Goal: Task Accomplishment & Management: Use online tool/utility

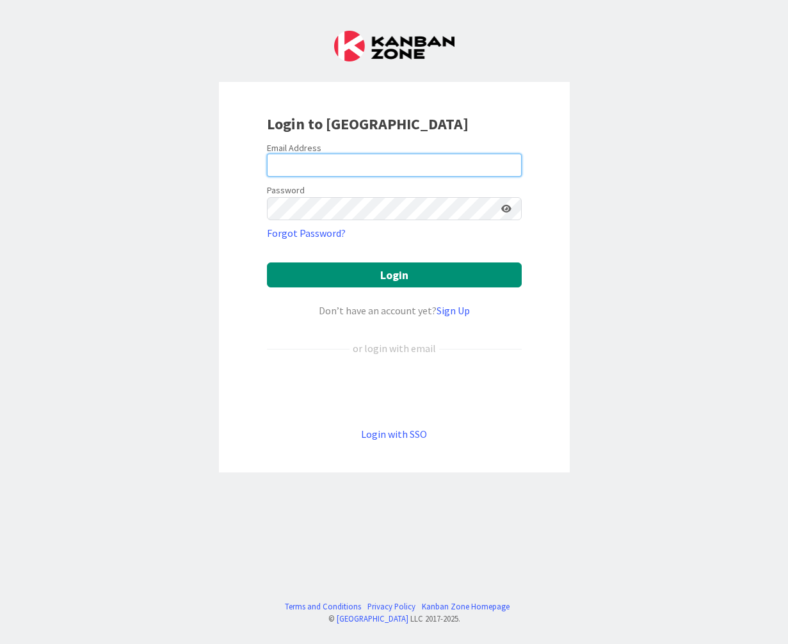
click at [328, 159] on input "email" at bounding box center [394, 165] width 255 height 23
type input "[PERSON_NAME][EMAIL_ADDRESS][PERSON_NAME][DOMAIN_NAME]"
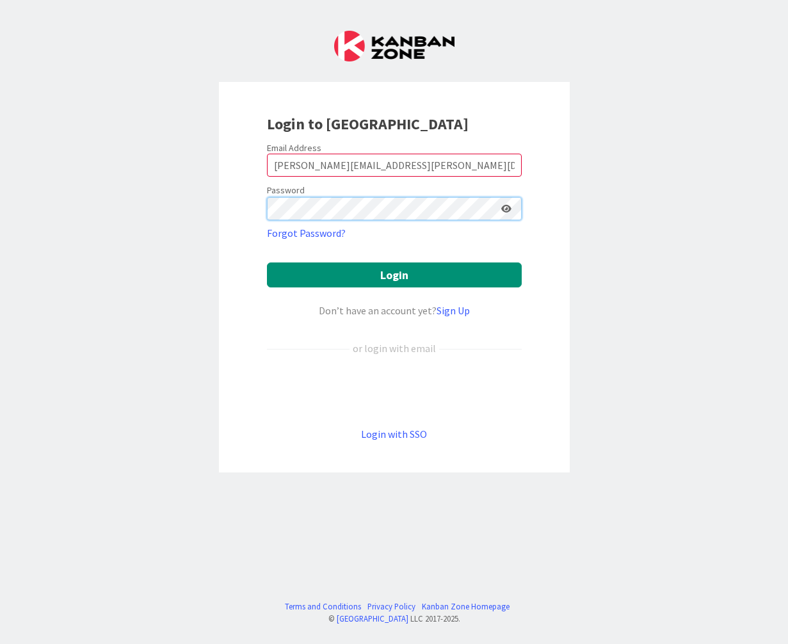
click at [267, 262] on button "Login" at bounding box center [394, 274] width 255 height 25
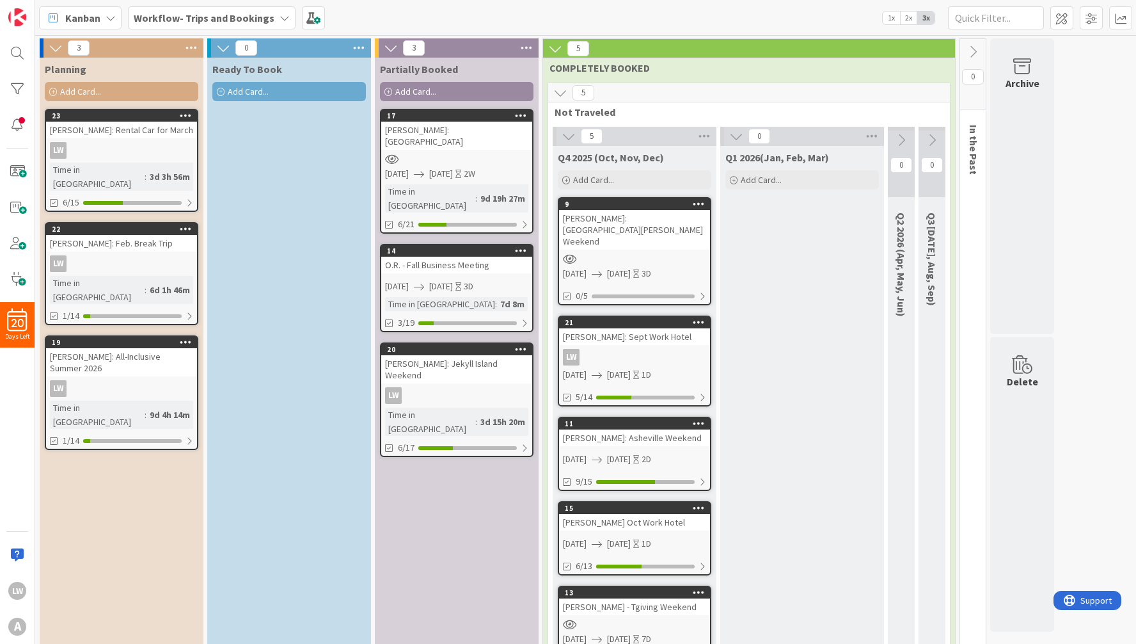
click at [72, 88] on span "Add Card..." at bounding box center [80, 92] width 41 height 12
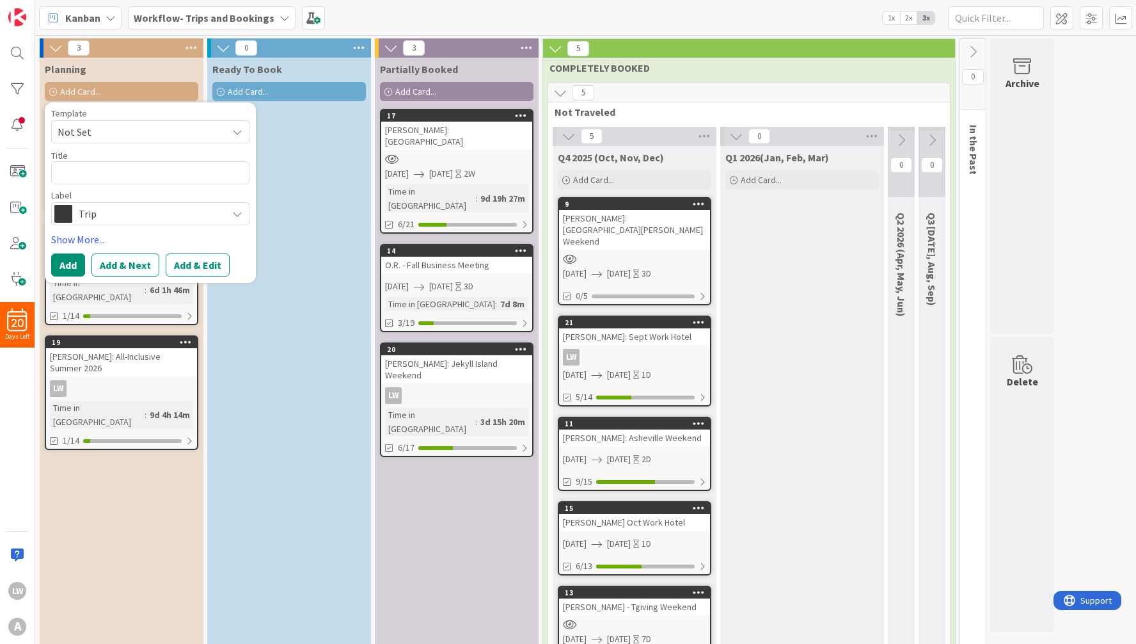
click at [108, 132] on span "Not Set" at bounding box center [138, 131] width 160 height 17
click at [102, 181] on span "My Trip Cards" at bounding box center [160, 186] width 183 height 17
type textarea "x"
type textarea "My Trip Cards"
drag, startPoint x: 122, startPoint y: 172, endPoint x: 49, endPoint y: 167, distance: 73.1
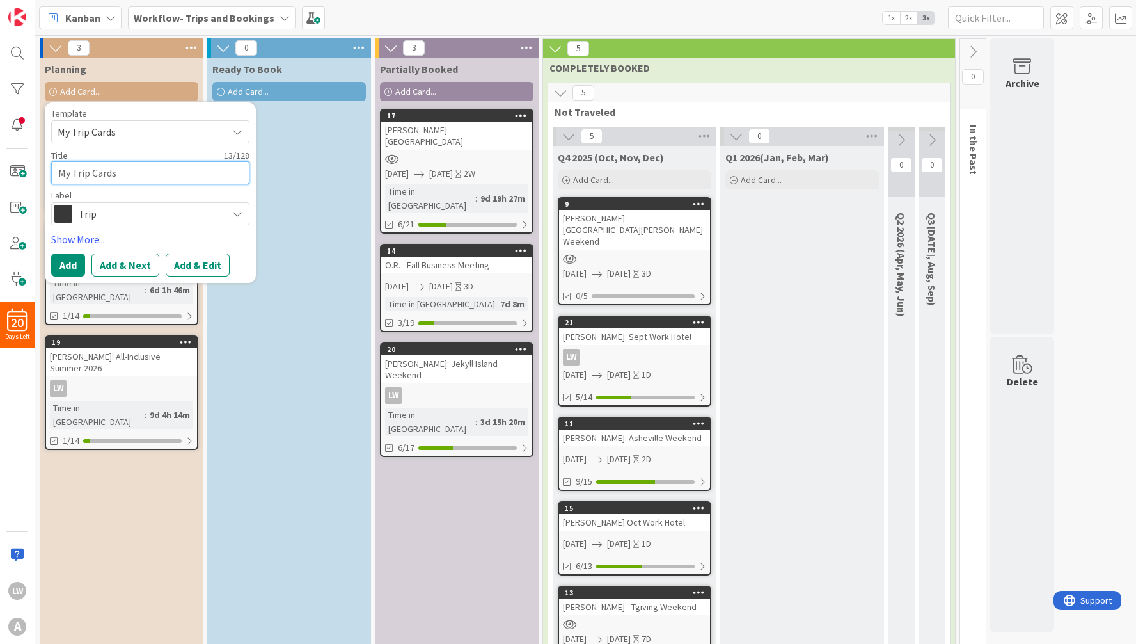
click at [49, 167] on div "Template My Trip Cards Not Set My Trip Cards Edit Card Templates Title 13 / 128…" at bounding box center [150, 192] width 211 height 180
type textarea "x"
type textarea "C"
type textarea "x"
type textarea "CO"
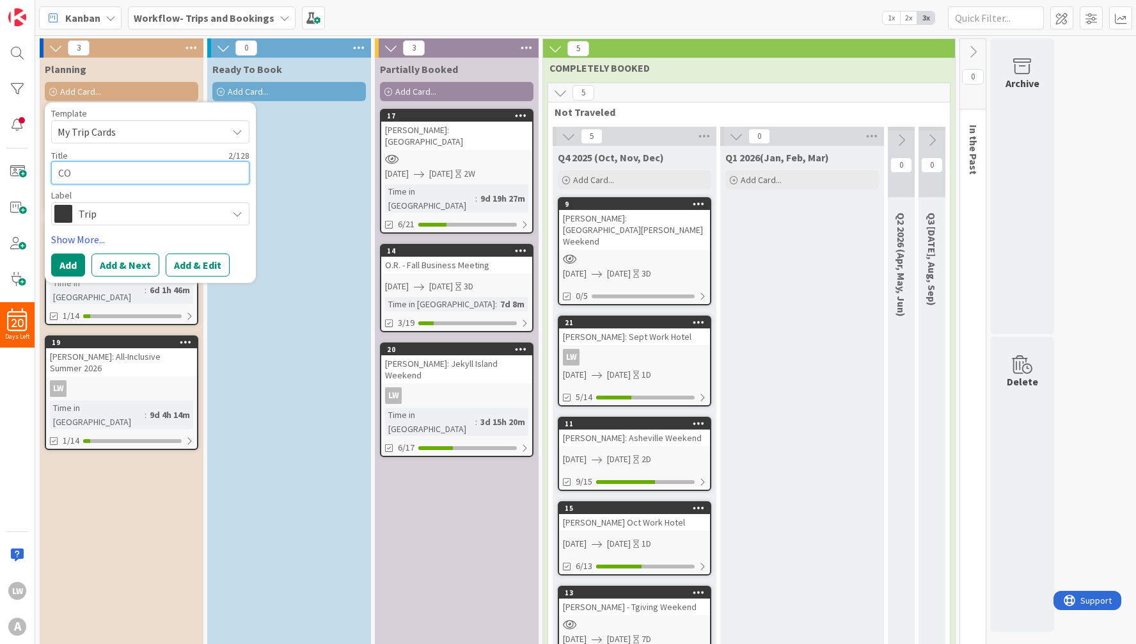
type textarea "x"
type textarea "COO"
type textarea "x"
type textarea "COOK"
type textarea "x"
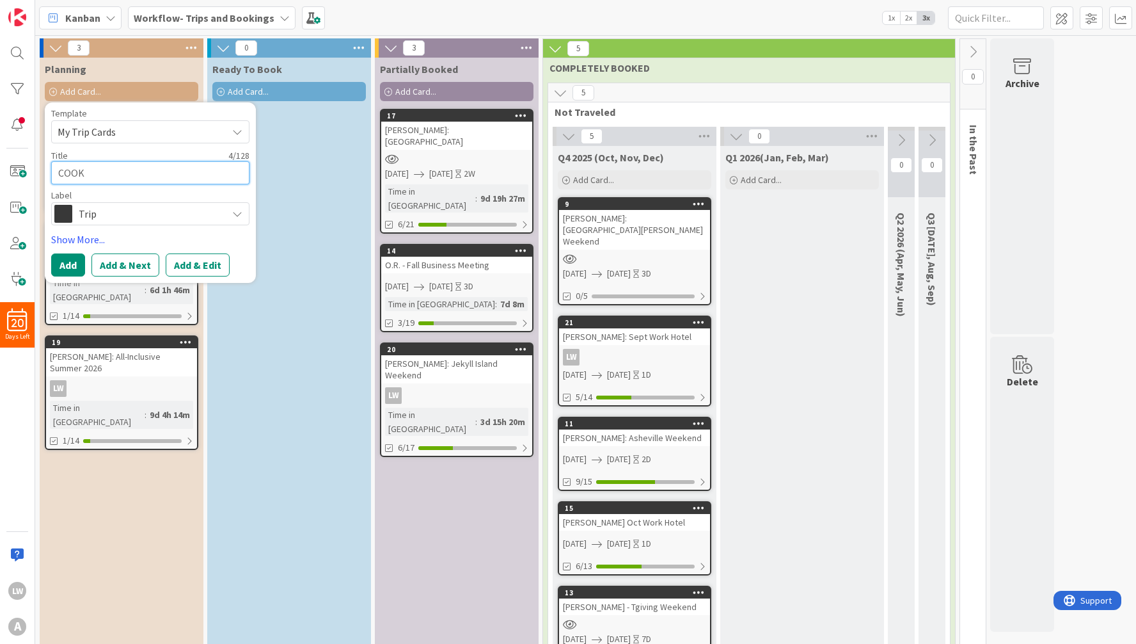
type textarea "COOK:"
type textarea "x"
type textarea "COOK:"
type textarea "x"
type textarea "COOK: P"
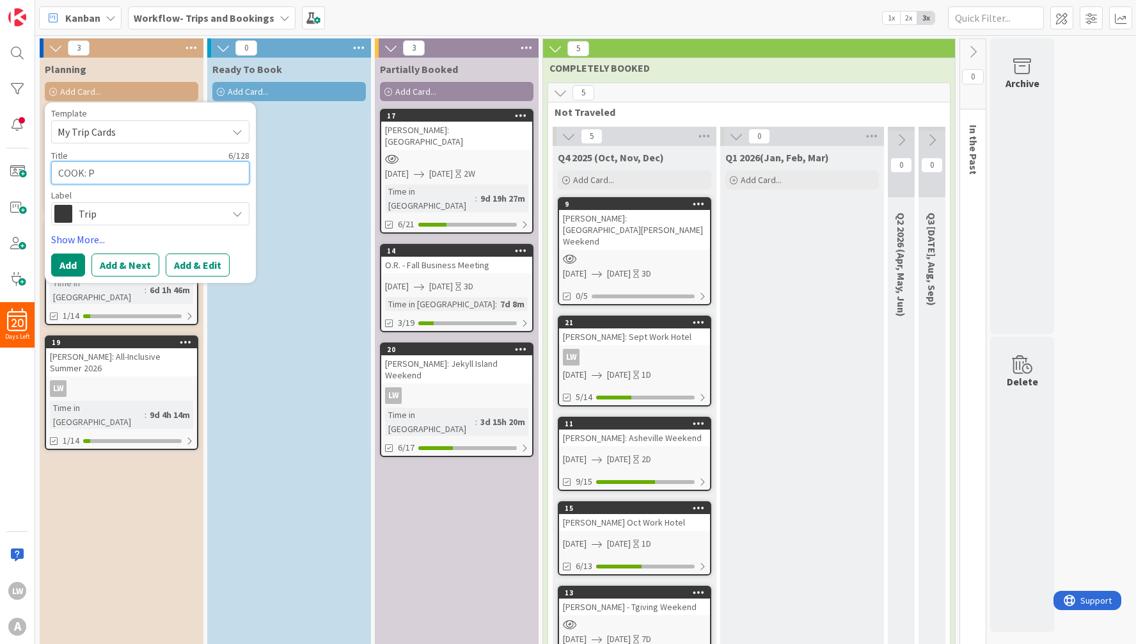
type textarea "x"
type textarea "COOK: Pa"
type textarea "x"
type textarea "COOK: Pan"
type textarea "x"
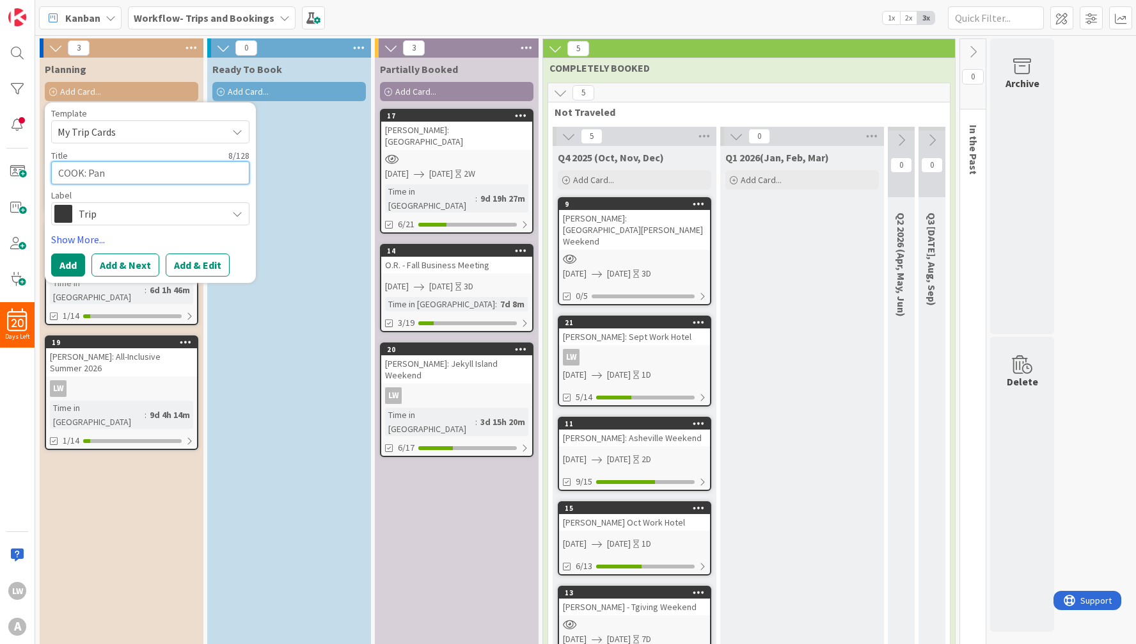
type textarea "COOK: Pana"
type textarea "x"
type textarea "COOK: Panam"
type textarea "x"
type textarea "COOK: [GEOGRAPHIC_DATA]"
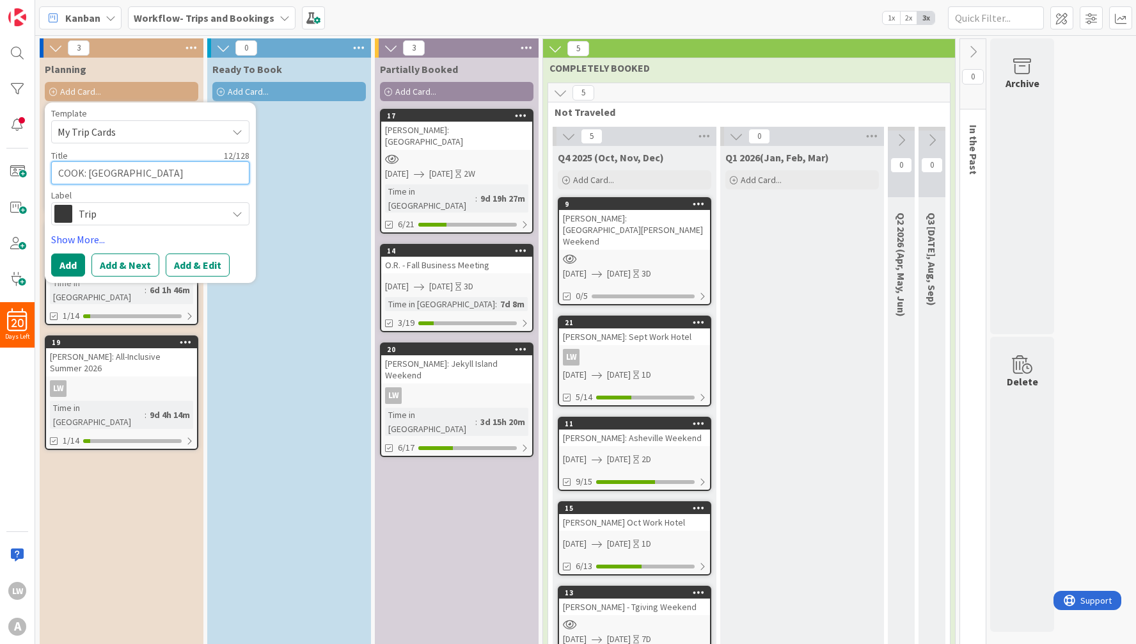
type textarea "x"
type textarea "COOK: [GEOGRAPHIC_DATA]"
type textarea "x"
type textarea "COOK: Panama C"
type textarea "x"
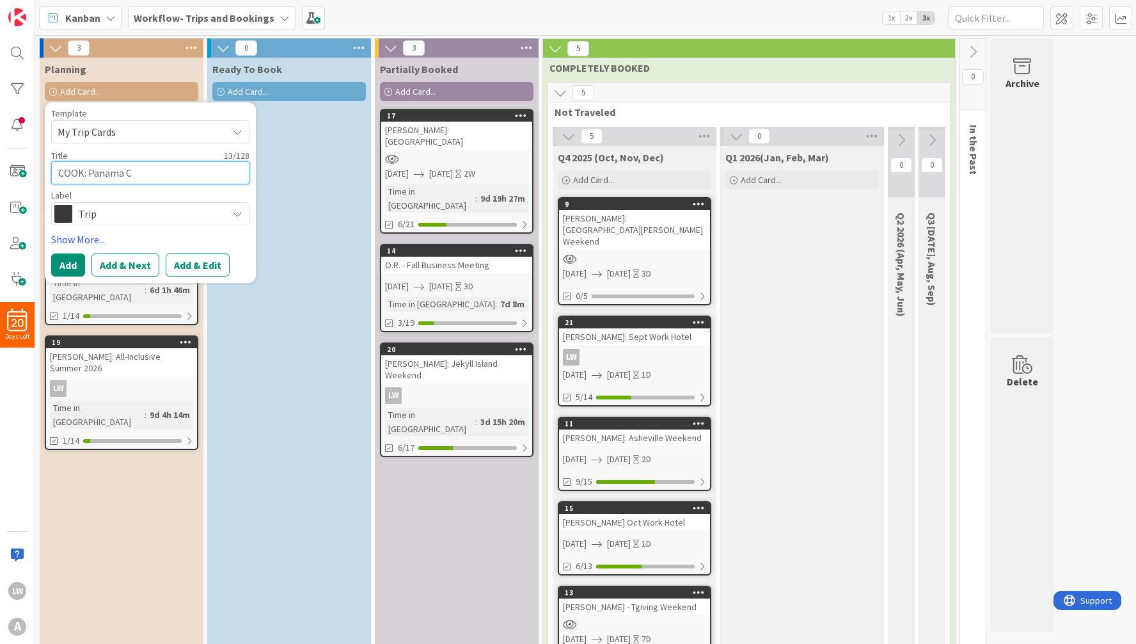
type textarea "COOK: Panama Ci"
type textarea "x"
type textarea "COOK: Panama Cit"
type textarea "x"
type textarea "COOK: [GEOGRAPHIC_DATA]"
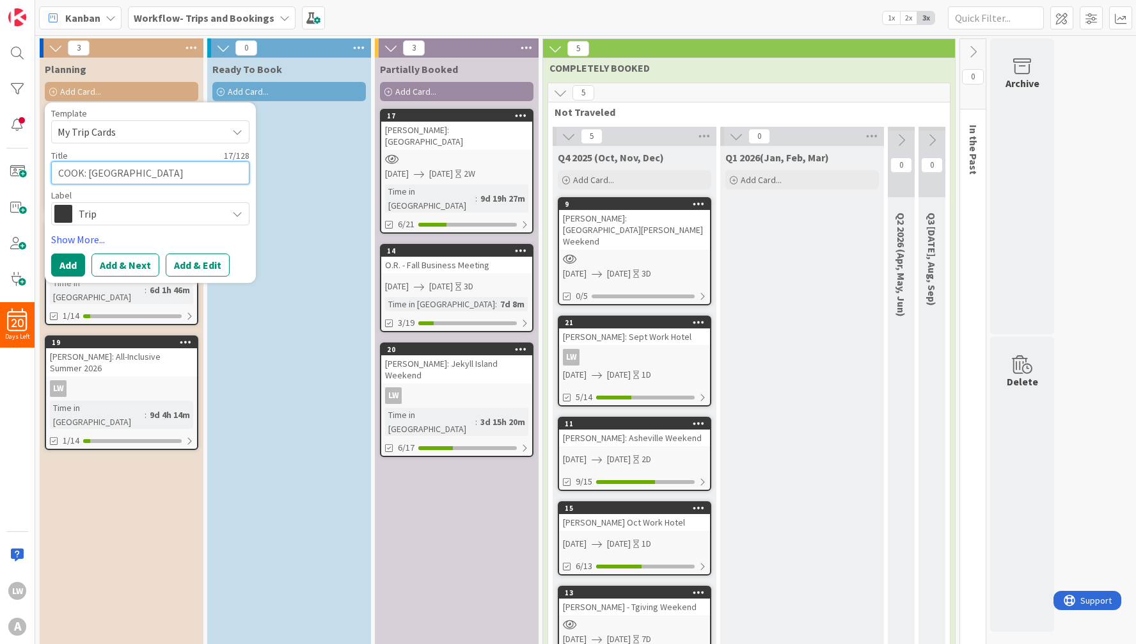
type textarea "x"
type textarea "COOK: [GEOGRAPHIC_DATA]"
type textarea "x"
type textarea "COOK: [GEOGRAPHIC_DATA] B"
type textarea "x"
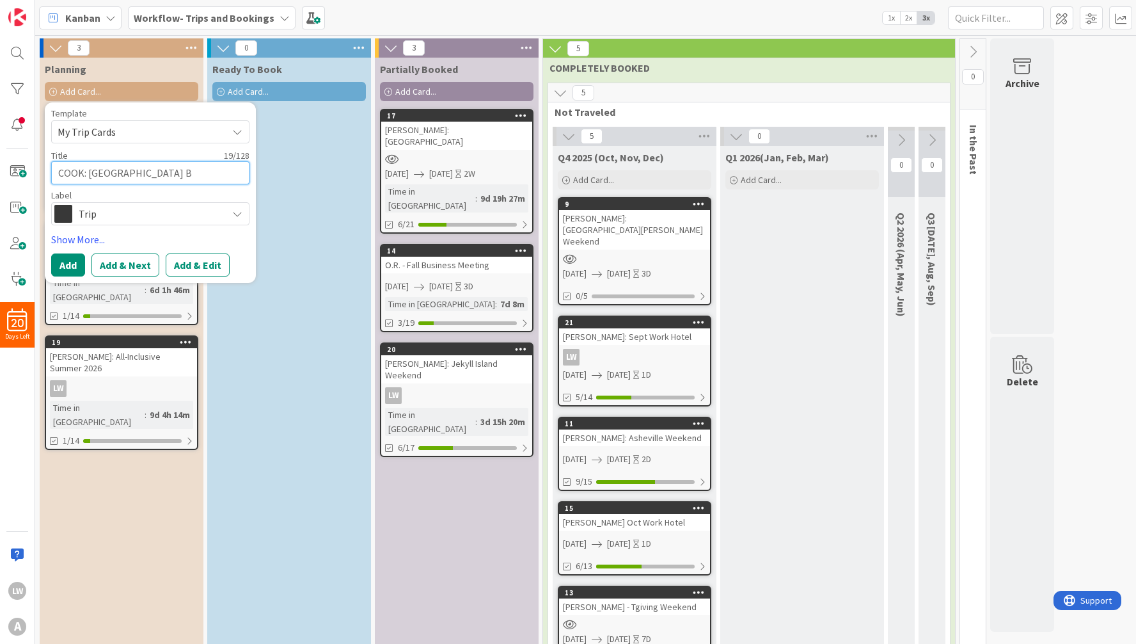
type textarea "COOK: [GEOGRAPHIC_DATA] Be"
type textarea "x"
type textarea "COOK: [GEOGRAPHIC_DATA] Bea"
type textarea "x"
type textarea "COOK: [GEOGRAPHIC_DATA] Beac"
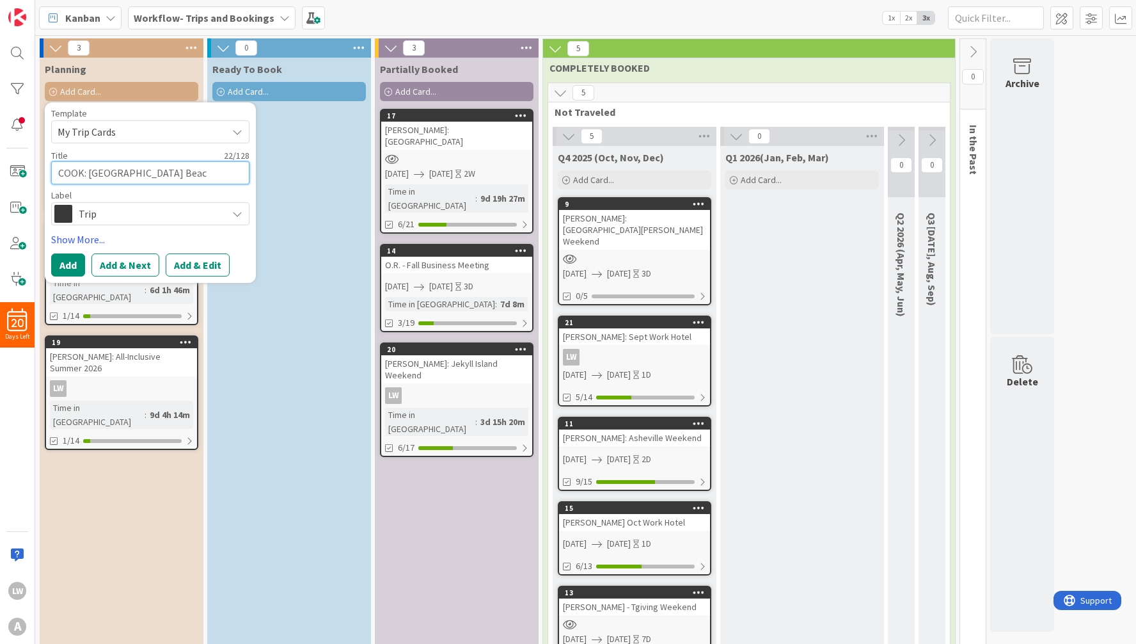
type textarea "x"
type textarea "COOK: [GEOGRAPHIC_DATA]"
type textarea "x"
type textarea "COOK: [GEOGRAPHIC_DATA]"
type textarea "x"
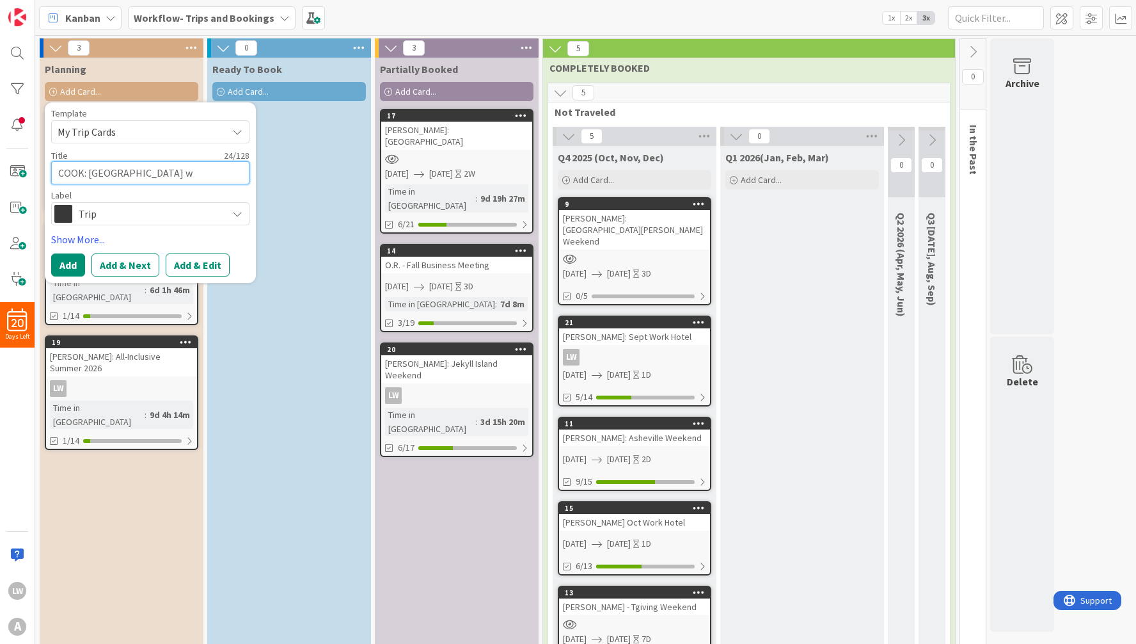
type textarea "COOK: [GEOGRAPHIC_DATA] we"
type textarea "x"
type textarea "COOK: [GEOGRAPHIC_DATA] wee"
type textarea "x"
type textarea "COOK: [GEOGRAPHIC_DATA] week"
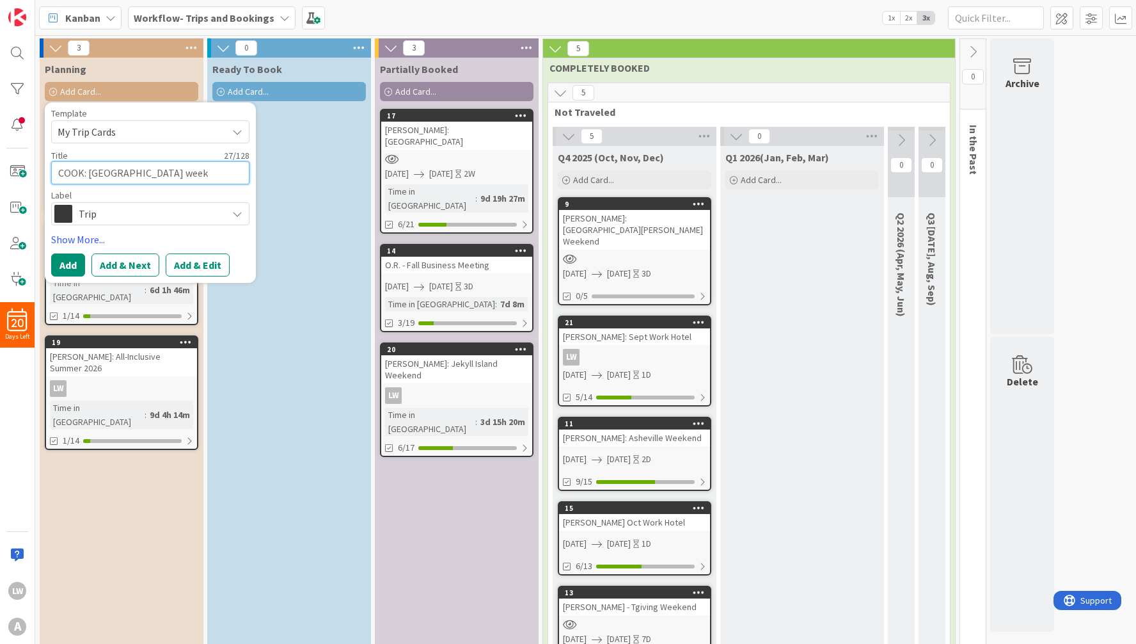
type textarea "x"
type textarea "COOK: [GEOGRAPHIC_DATA] weeke"
type textarea "x"
type textarea "COOK: [GEOGRAPHIC_DATA] weeken"
type textarea "x"
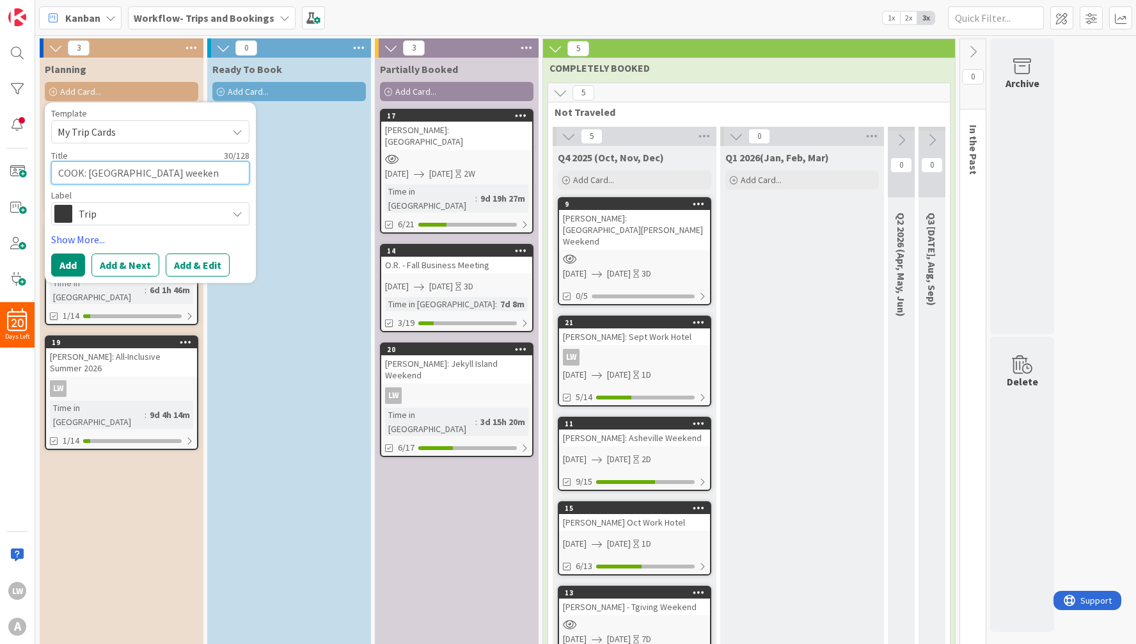
type textarea "COOK: [GEOGRAPHIC_DATA] weeke"
type textarea "x"
type textarea "COOK: [GEOGRAPHIC_DATA] week"
type textarea "x"
type textarea "COOK: [GEOGRAPHIC_DATA] wee"
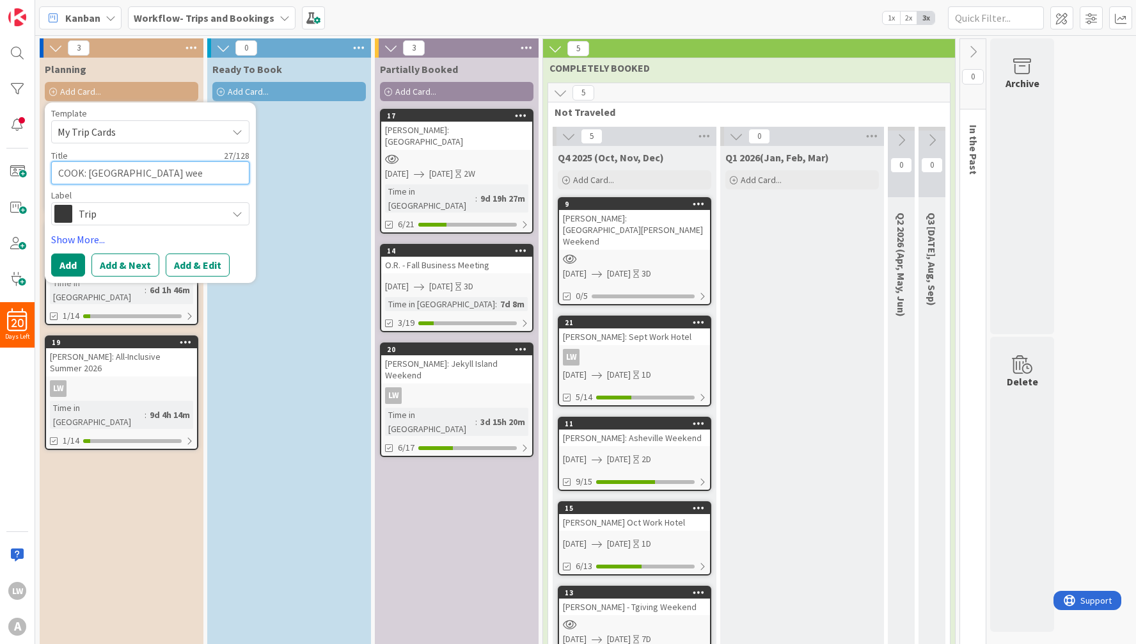
type textarea "x"
type textarea "COOK: [GEOGRAPHIC_DATA] we"
type textarea "x"
type textarea "COOK: [GEOGRAPHIC_DATA] w"
type textarea "x"
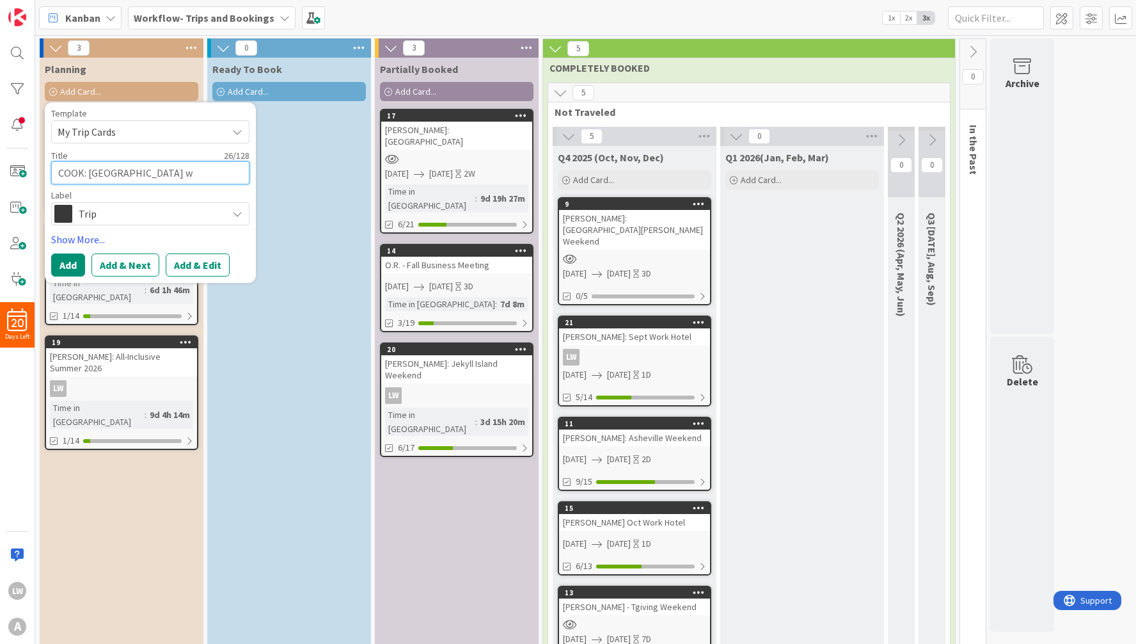
type textarea "COOK: [GEOGRAPHIC_DATA]"
type textarea "x"
type textarea "COOK: [GEOGRAPHIC_DATA] W"
type textarea "x"
type textarea "COOK: [GEOGRAPHIC_DATA] We"
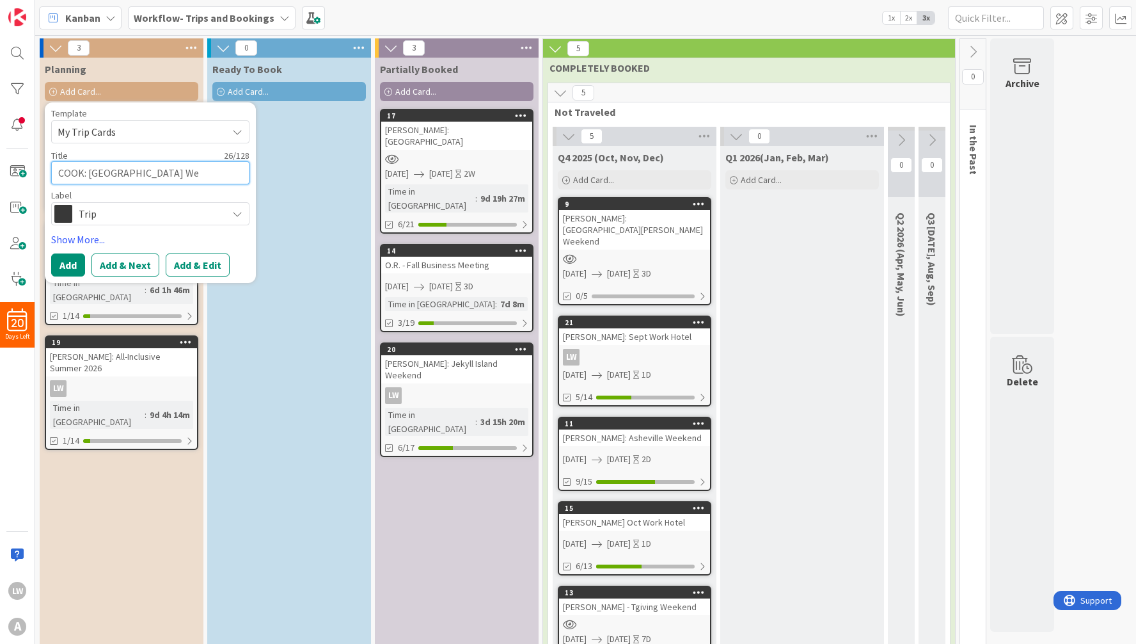
type textarea "x"
type textarea "COOK: [GEOGRAPHIC_DATA] Wee"
type textarea "x"
type textarea "COOK: [GEOGRAPHIC_DATA] Week"
type textarea "x"
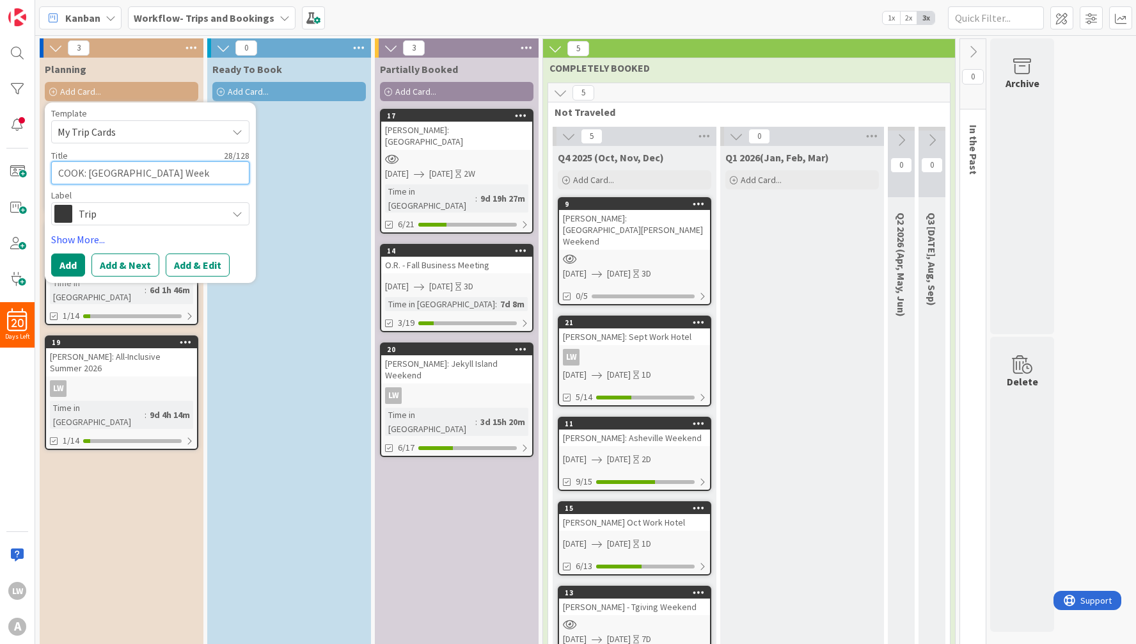
type textarea "COOK: [GEOGRAPHIC_DATA] Weeke"
type textarea "x"
type textarea "COOK: [GEOGRAPHIC_DATA] Weeken"
type textarea "x"
type textarea "COOK: [GEOGRAPHIC_DATA] Weekend"
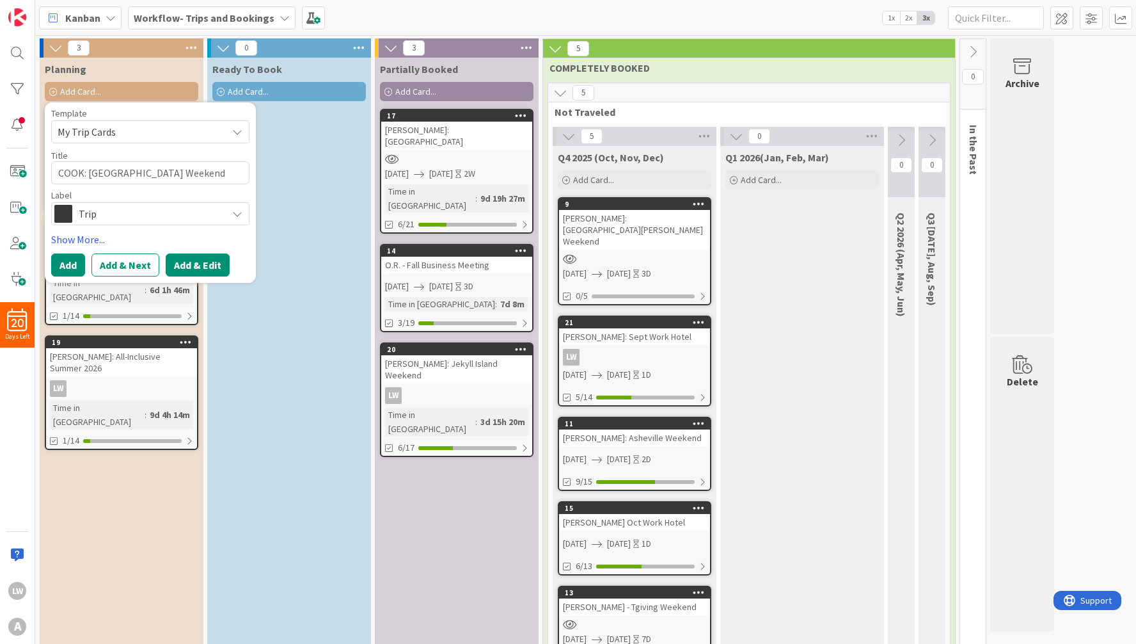
click at [183, 261] on button "Add & Edit" at bounding box center [198, 264] width 64 height 23
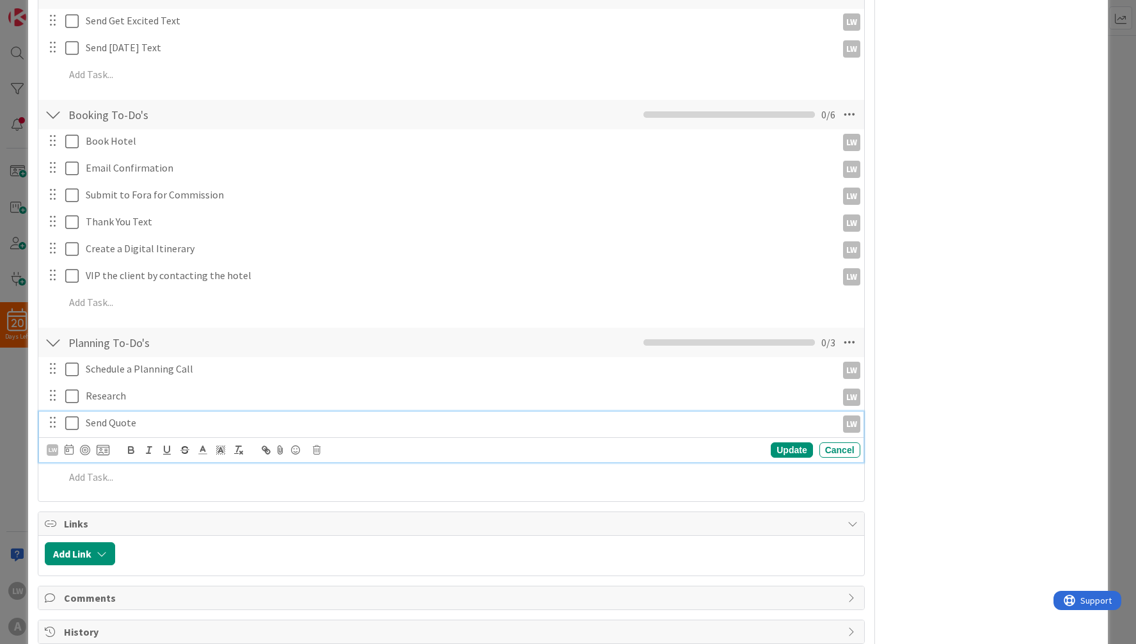
click at [72, 425] on icon at bounding box center [74, 422] width 19 height 15
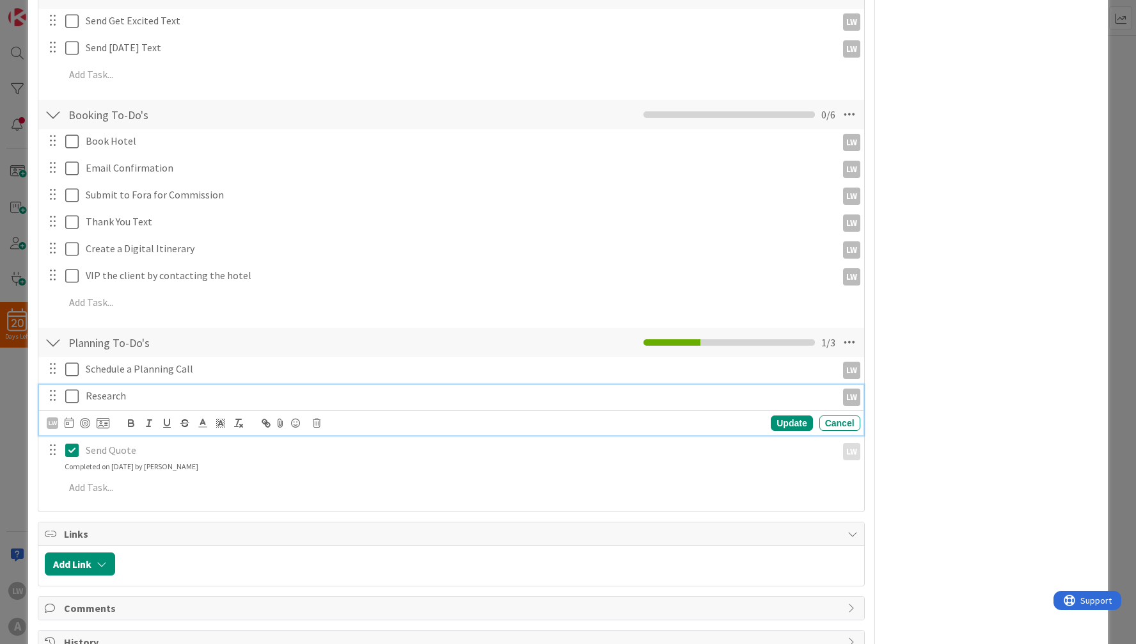
click at [73, 391] on icon at bounding box center [74, 395] width 19 height 15
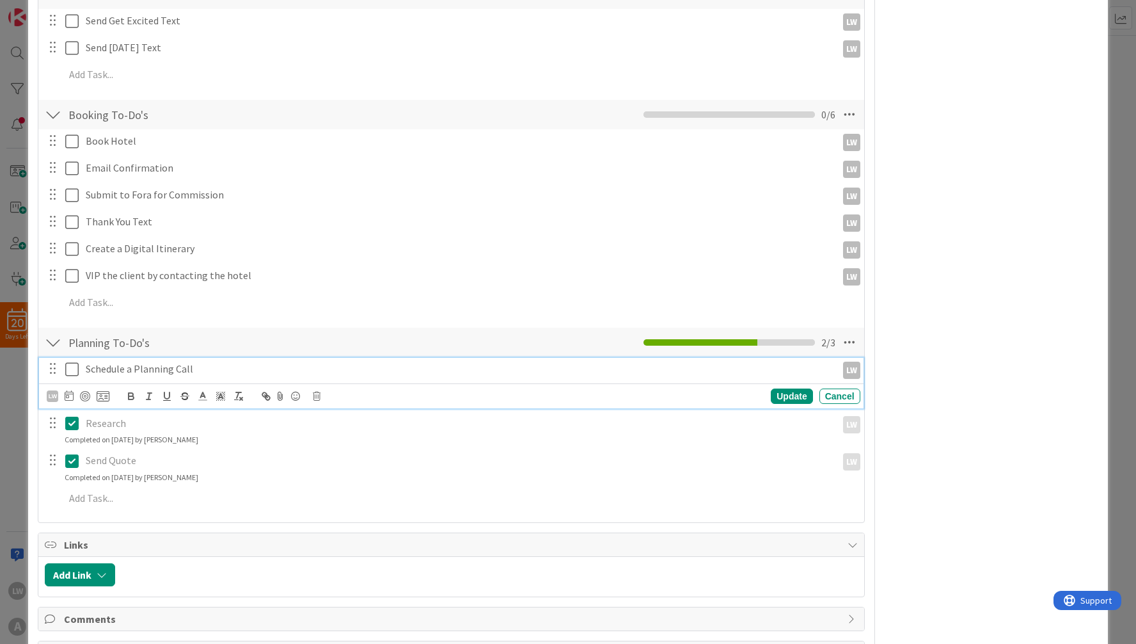
click at [75, 376] on icon at bounding box center [74, 368] width 19 height 15
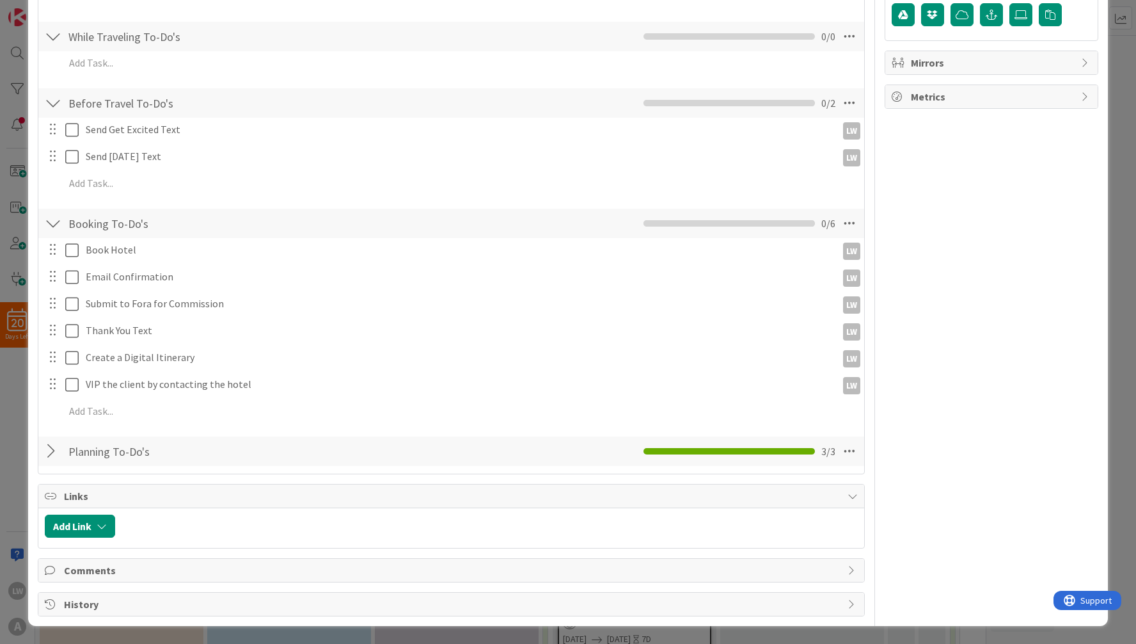
scroll to position [372, 0]
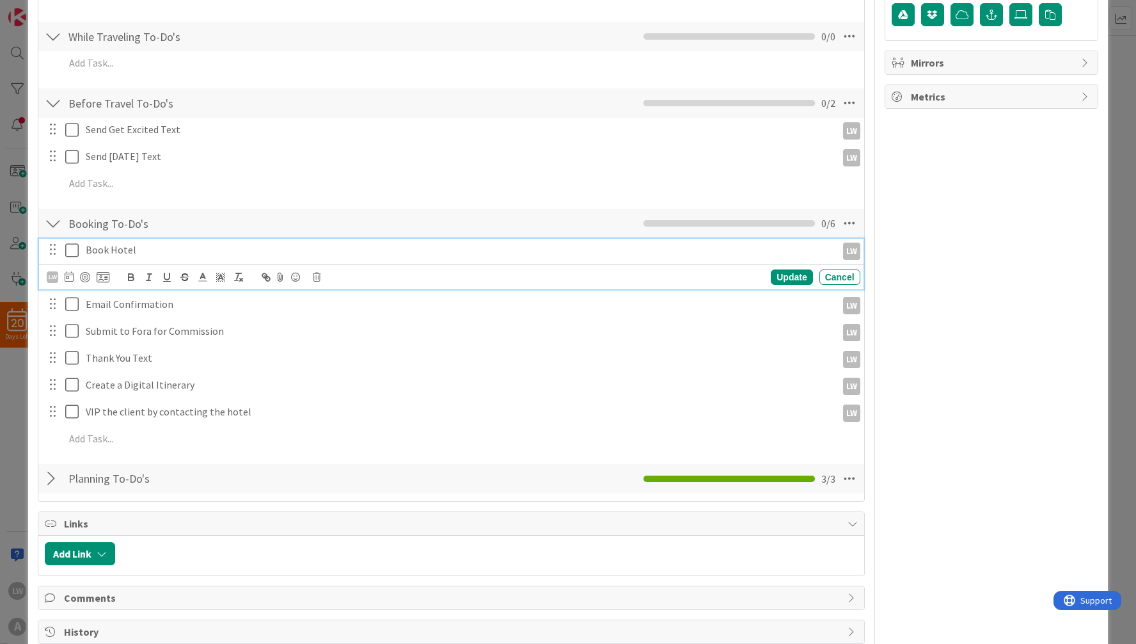
click at [71, 248] on div "Book Hotel LW LW Update Cancel" at bounding box center [451, 264] width 824 height 51
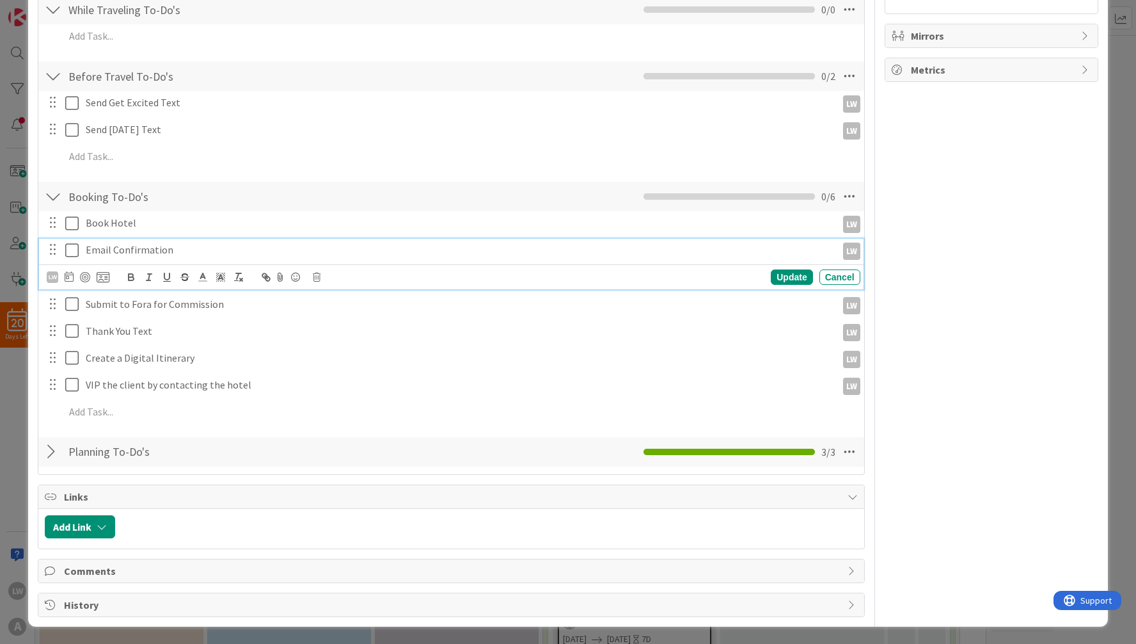
click at [69, 276] on div "Email Confirmation LW LW Update Cancel" at bounding box center [451, 264] width 824 height 51
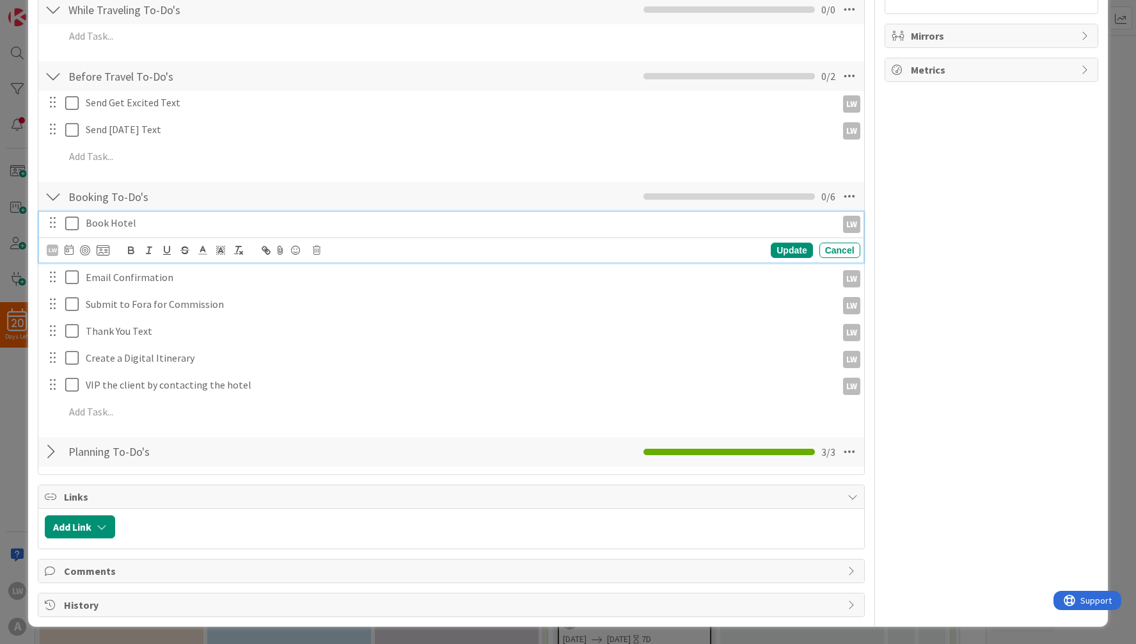
click at [73, 220] on icon at bounding box center [74, 223] width 19 height 15
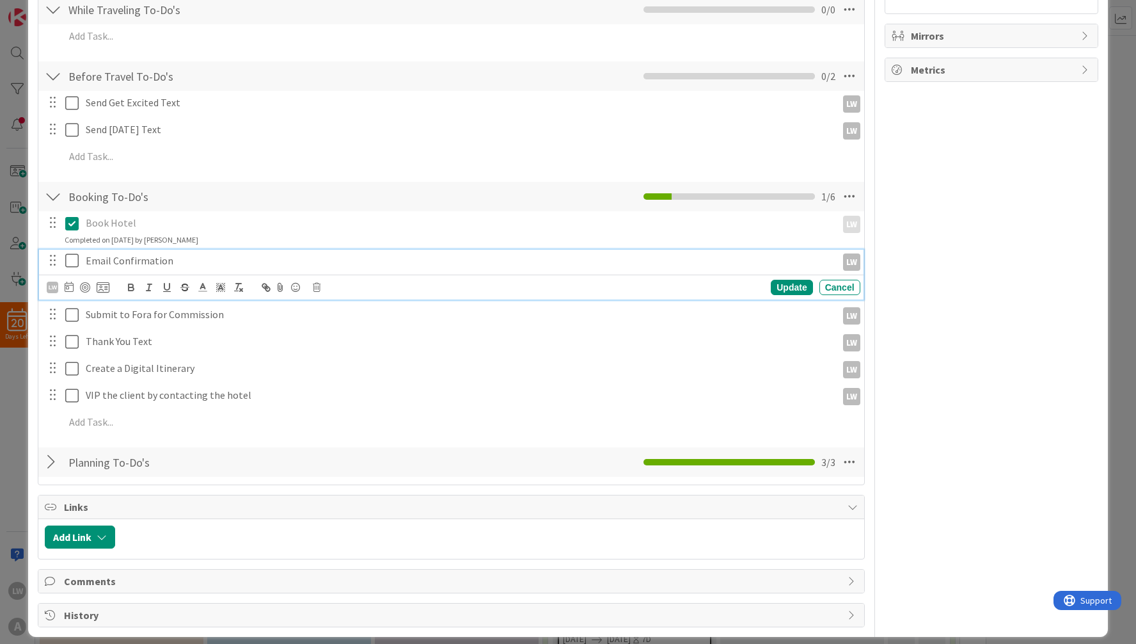
click at [70, 276] on div "Email Confirmation LW LW Update Cancel" at bounding box center [451, 275] width 824 height 51
click at [74, 256] on icon at bounding box center [74, 260] width 19 height 15
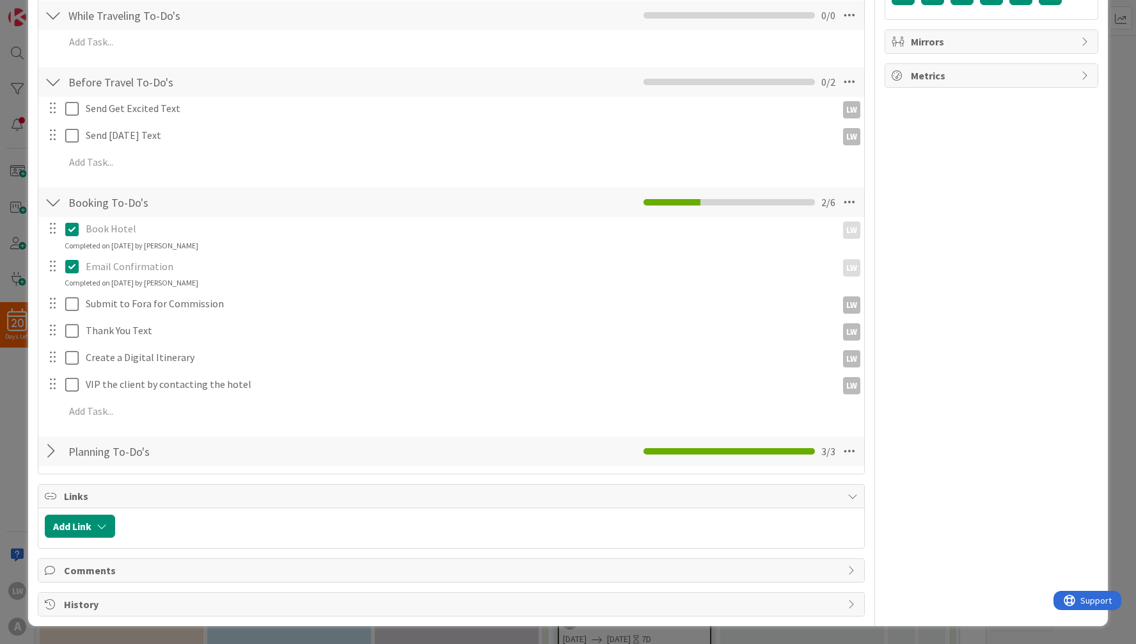
scroll to position [393, 0]
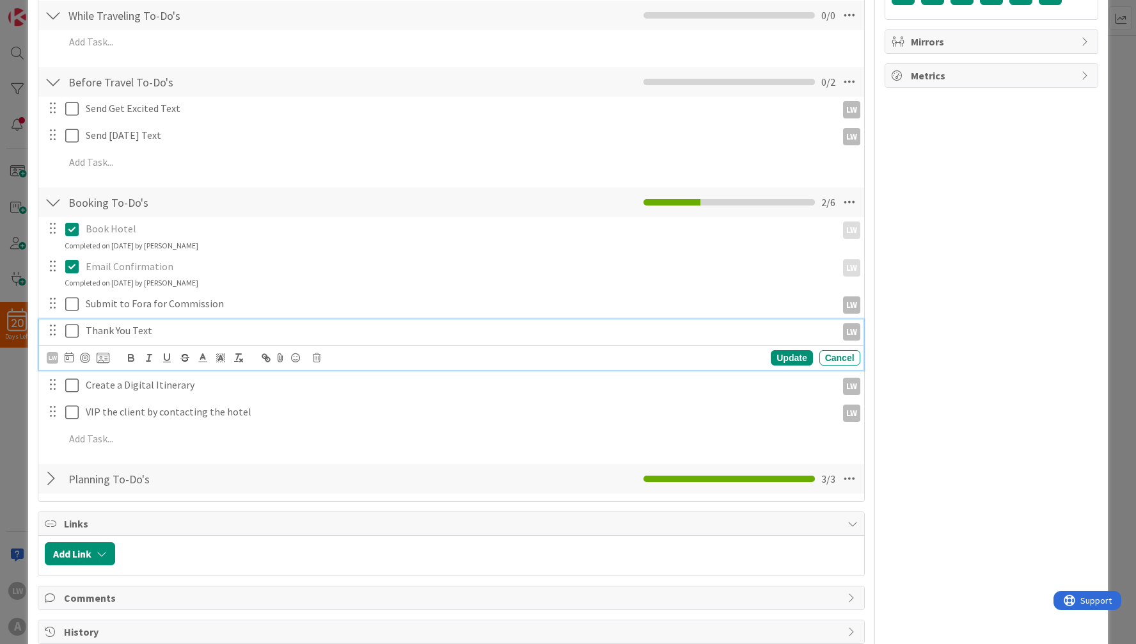
click at [66, 329] on icon at bounding box center [74, 330] width 19 height 15
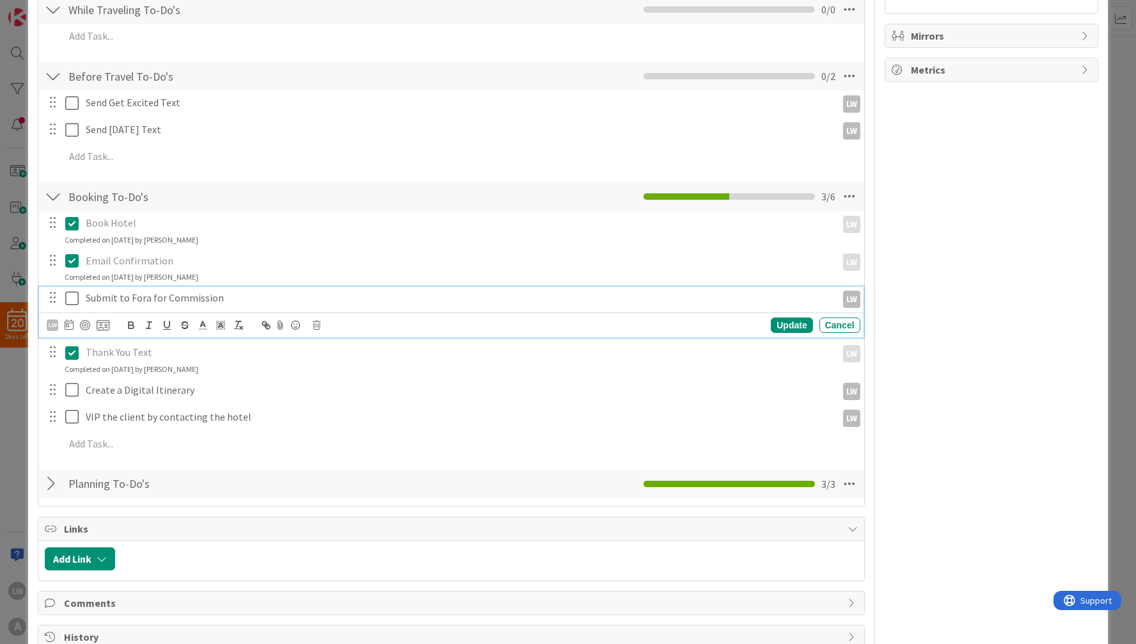
click at [72, 299] on icon at bounding box center [74, 297] width 19 height 15
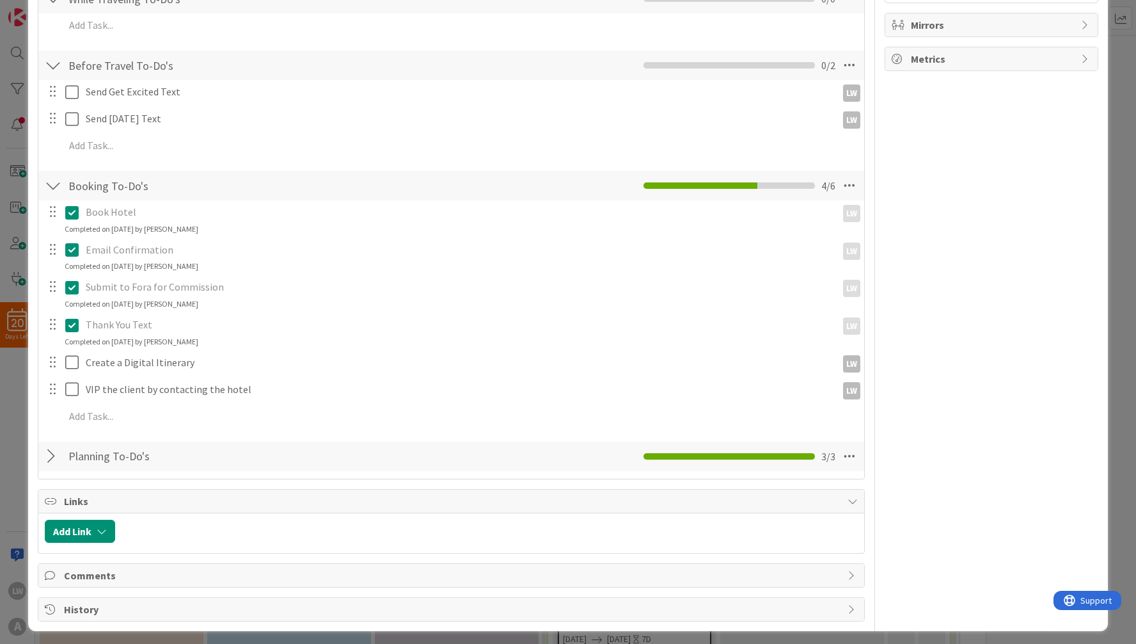
scroll to position [412, 0]
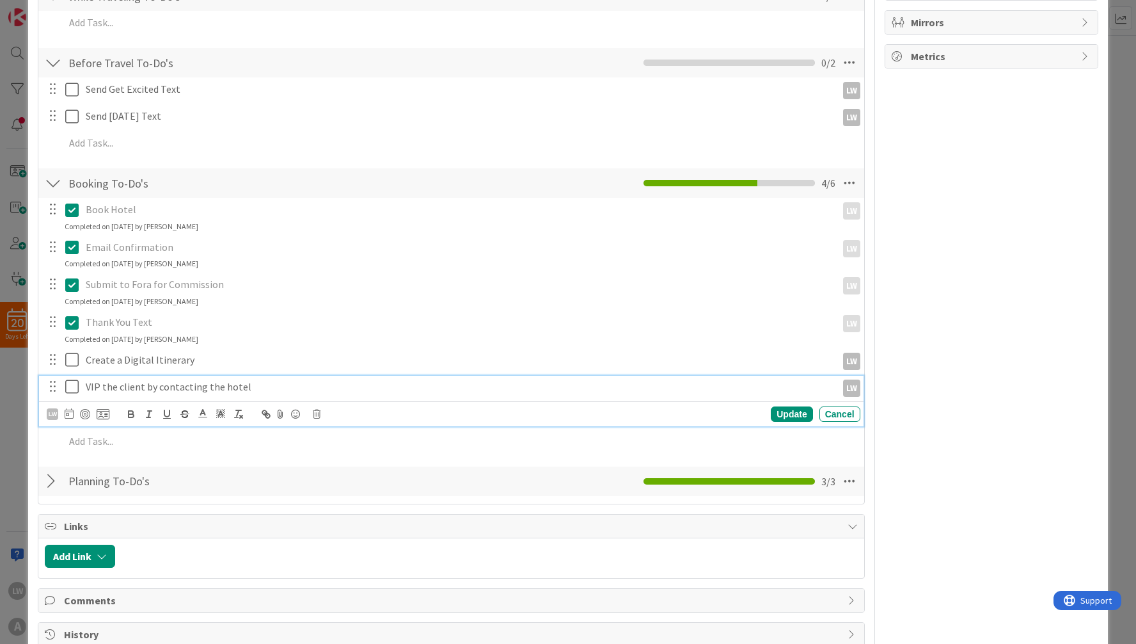
click at [68, 385] on icon at bounding box center [74, 386] width 19 height 15
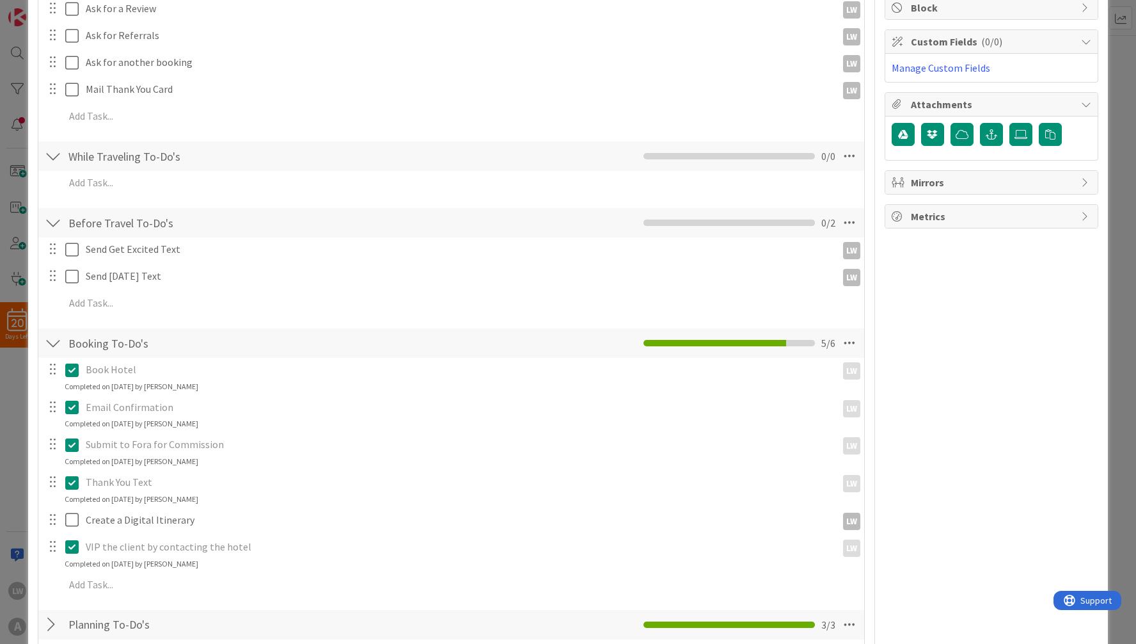
scroll to position [0, 0]
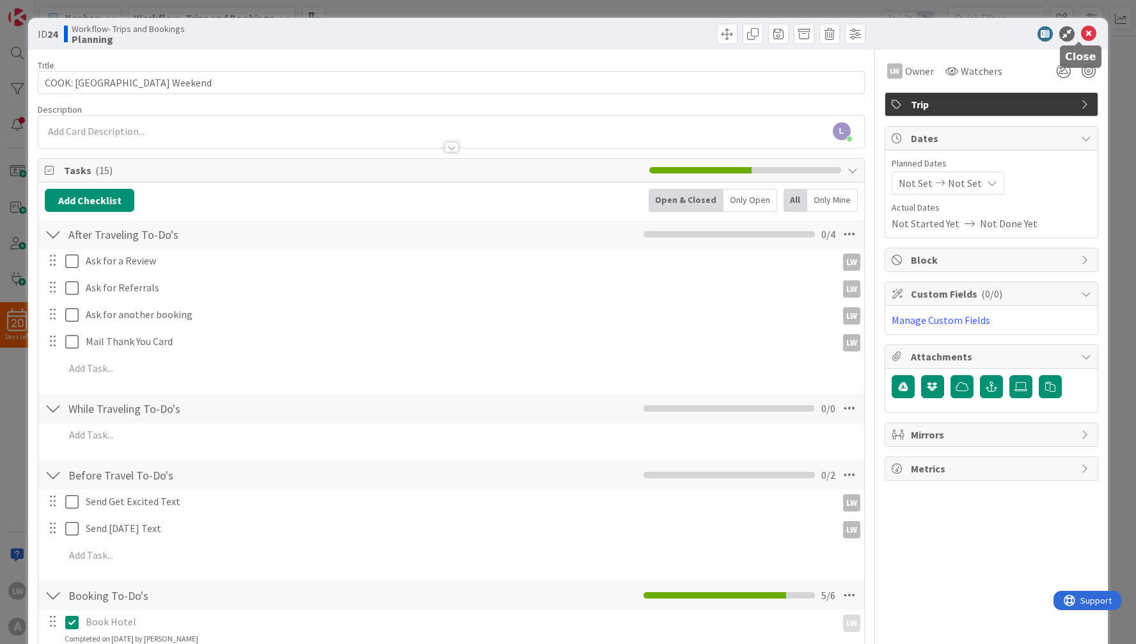
click at [787, 32] on icon at bounding box center [1088, 33] width 15 height 15
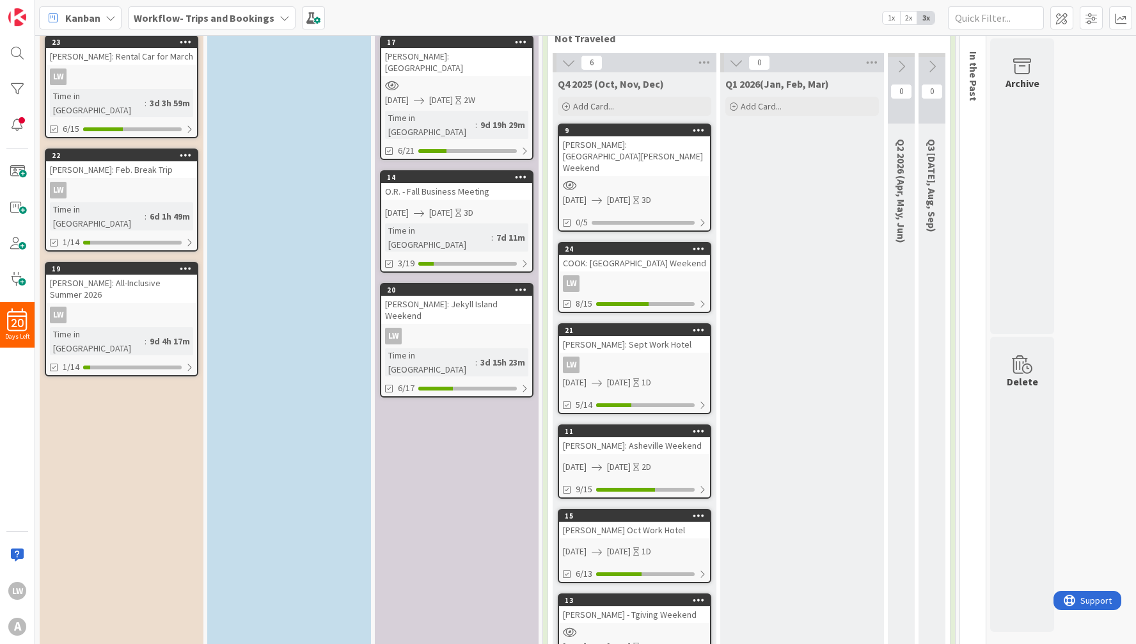
scroll to position [77, 0]
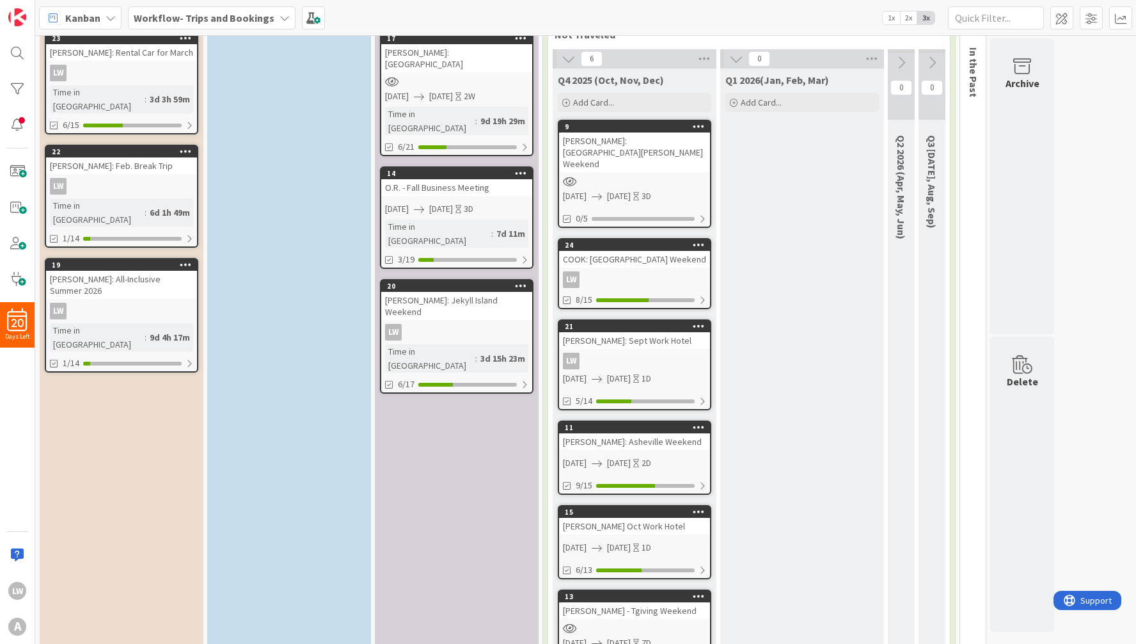
click at [624, 251] on div "COOK: [GEOGRAPHIC_DATA] Weekend" at bounding box center [634, 259] width 151 height 17
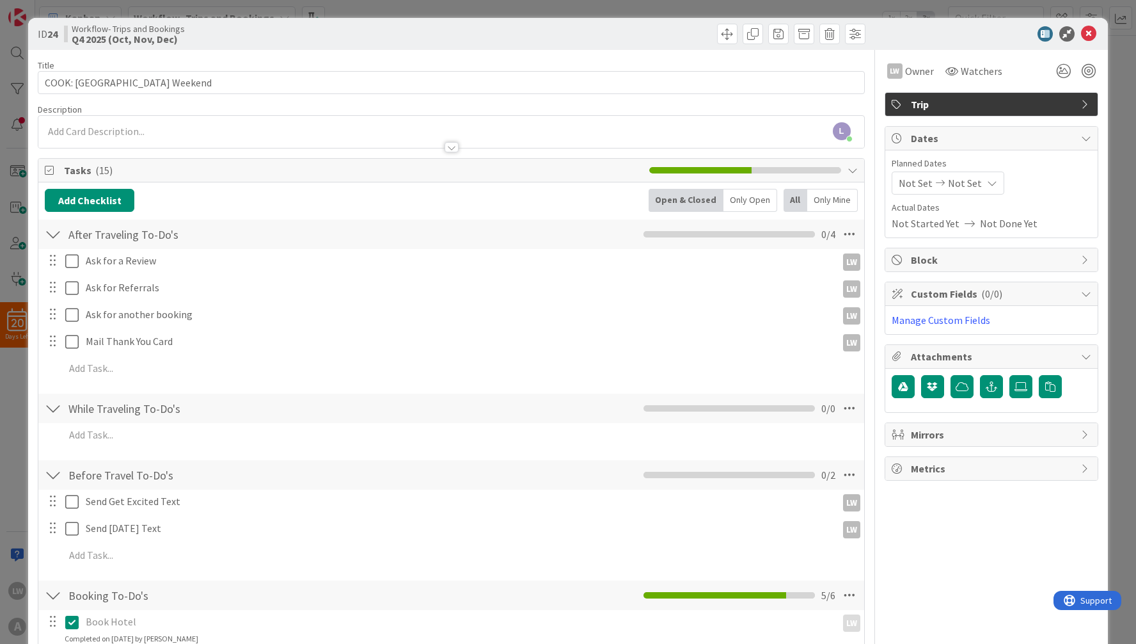
click at [787, 186] on span "Not Set" at bounding box center [965, 182] width 34 height 15
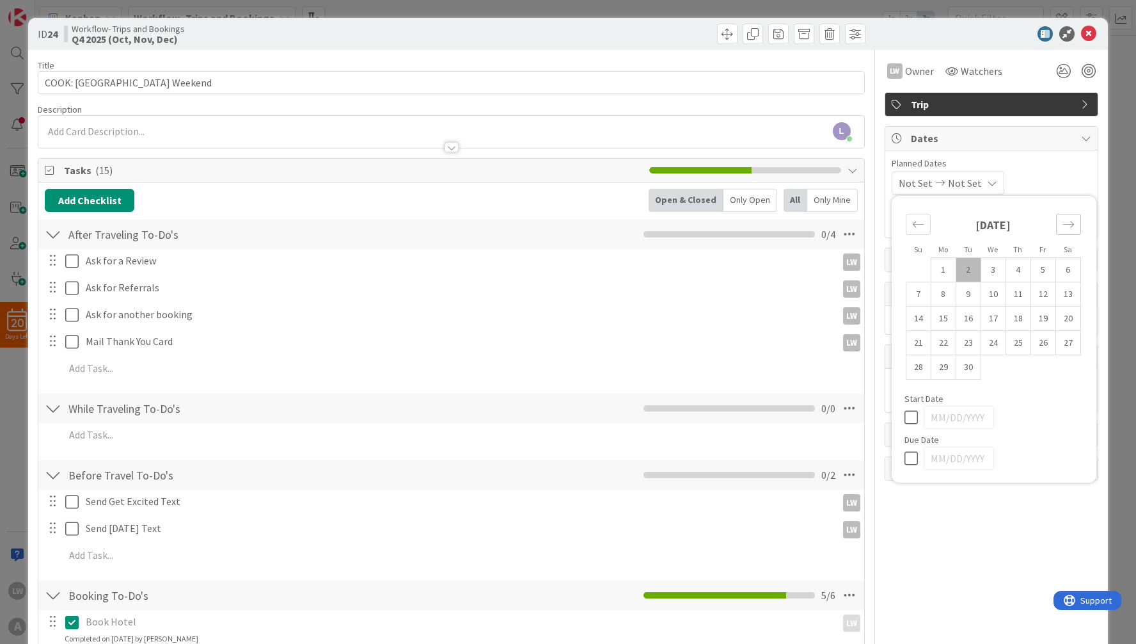
click at [787, 223] on icon "Move forward to switch to the next month." at bounding box center [1069, 224] width 12 height 12
click at [787, 224] on icon "Move backward to switch to the previous month." at bounding box center [917, 224] width 11 height 6
click at [787, 310] on td "18" at bounding box center [1018, 318] width 25 height 24
type input "[DATE]"
click at [787, 340] on td "21" at bounding box center [918, 343] width 25 height 24
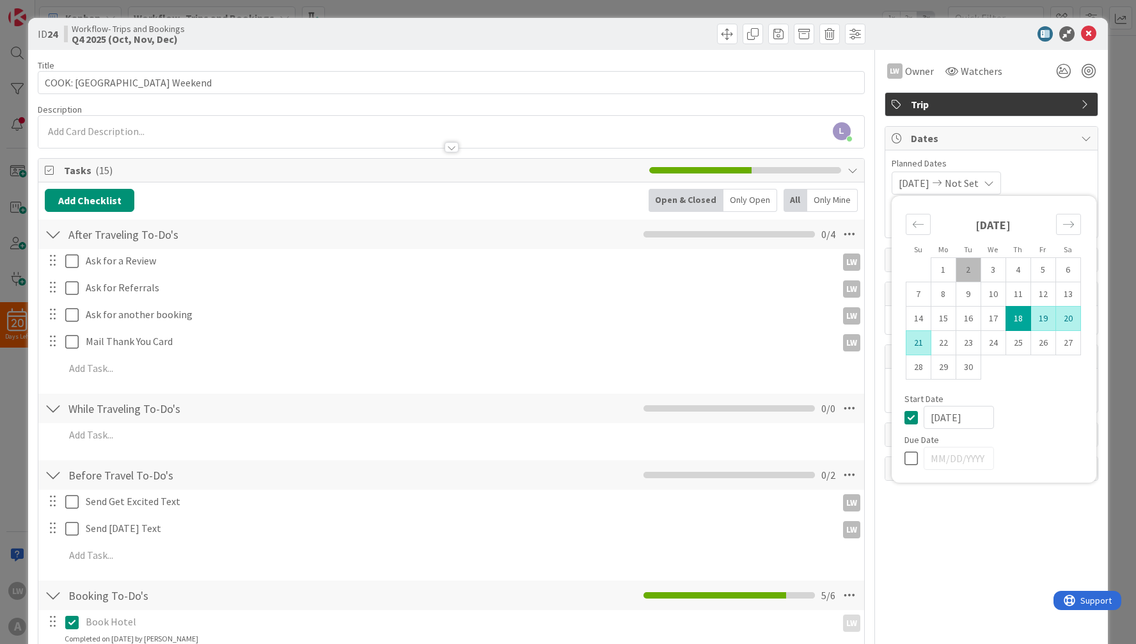
type input "[DATE]"
click at [787, 172] on div "[DATE] [DATE] Su Mo Tu We Th Fr Sa [DATE] 1 2 3 4 5 6 7 8 9 10 11 12 13 14 15 1…" at bounding box center [992, 182] width 200 height 23
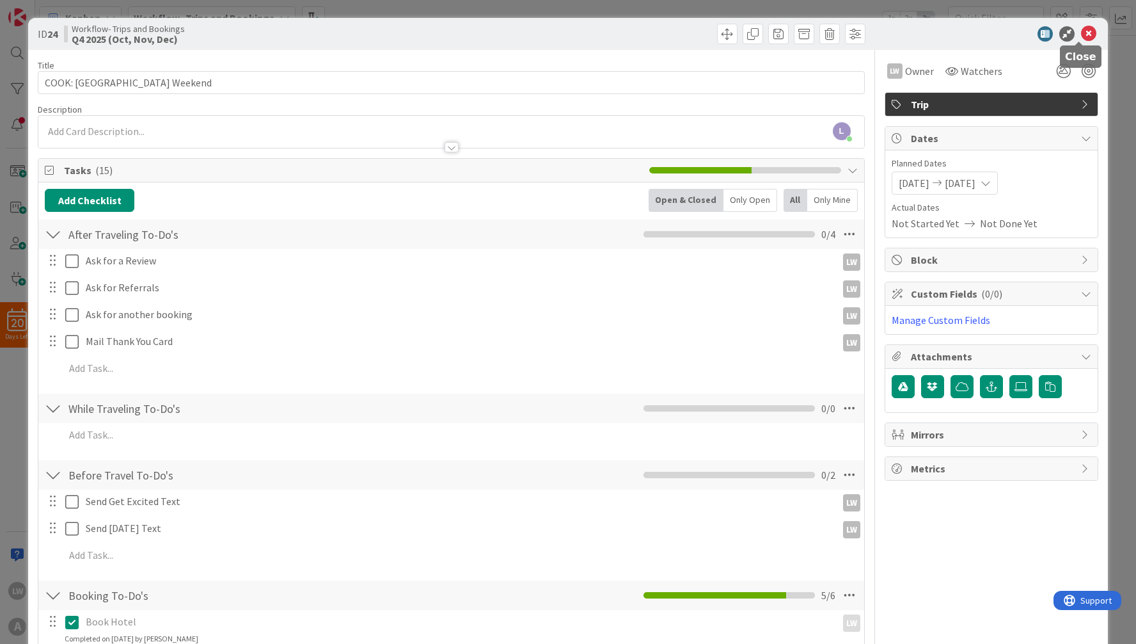
click at [787, 33] on icon at bounding box center [1088, 33] width 15 height 15
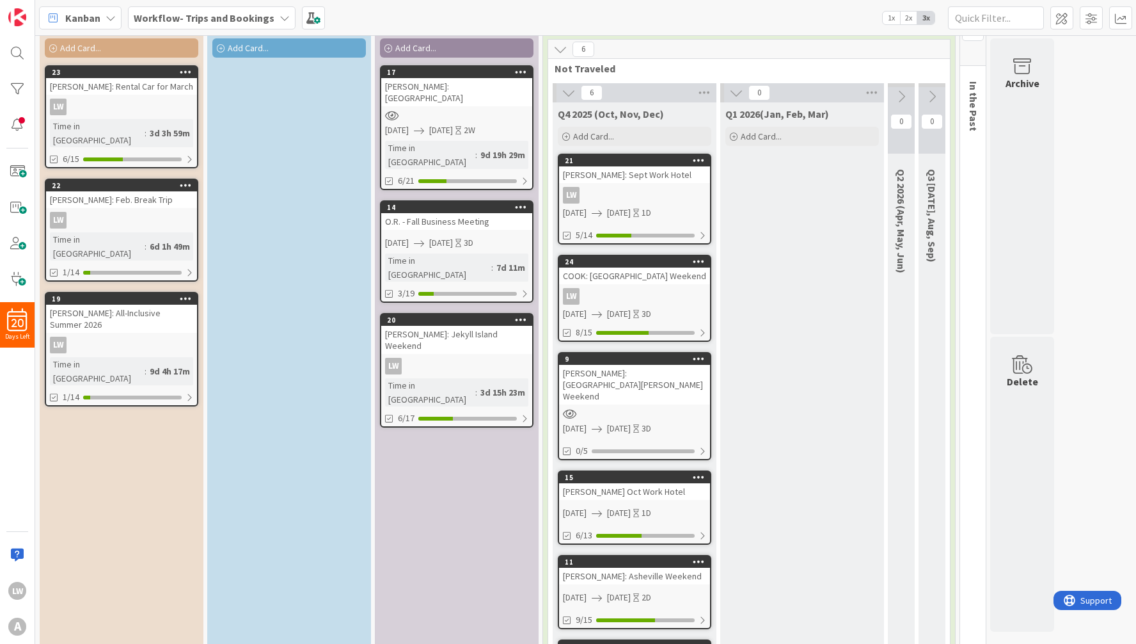
scroll to position [6, 0]
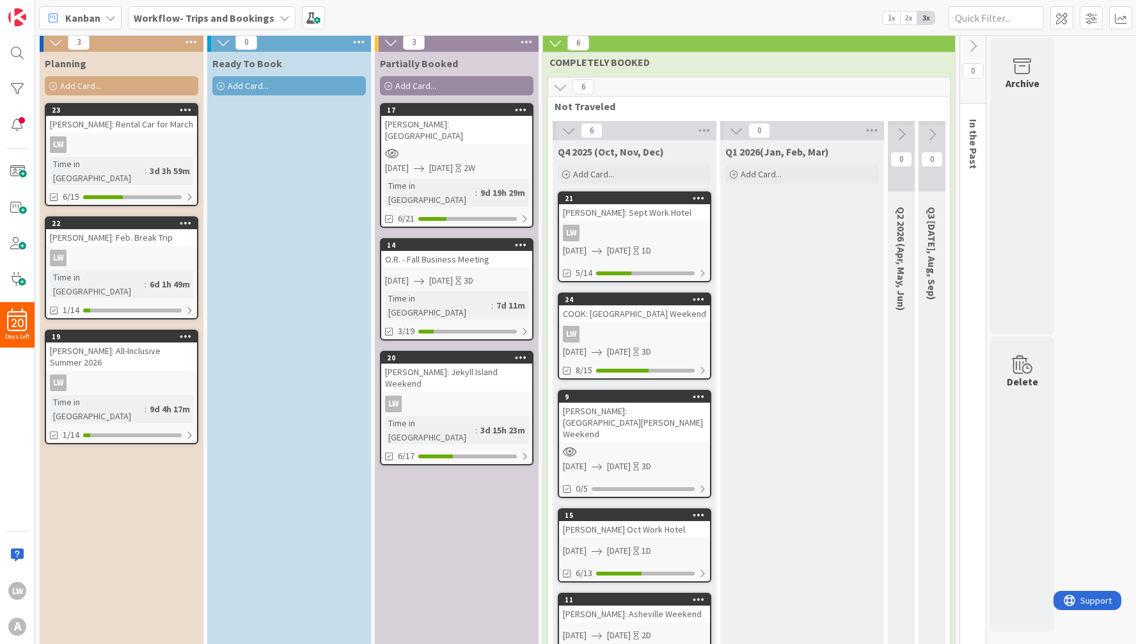
click at [445, 351] on link "20 [PERSON_NAME]: Jekyll Island Weekend LW Time in Column : 3d 15h 23m 6/17" at bounding box center [457, 408] width 154 height 115
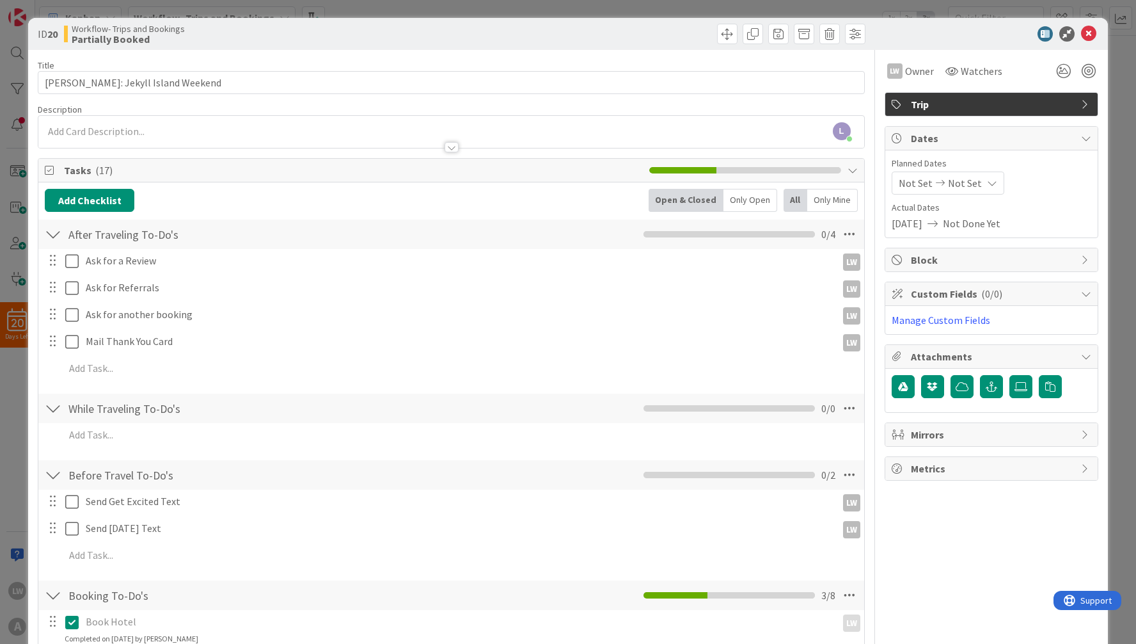
click at [787, 181] on span "Not Set" at bounding box center [965, 182] width 34 height 15
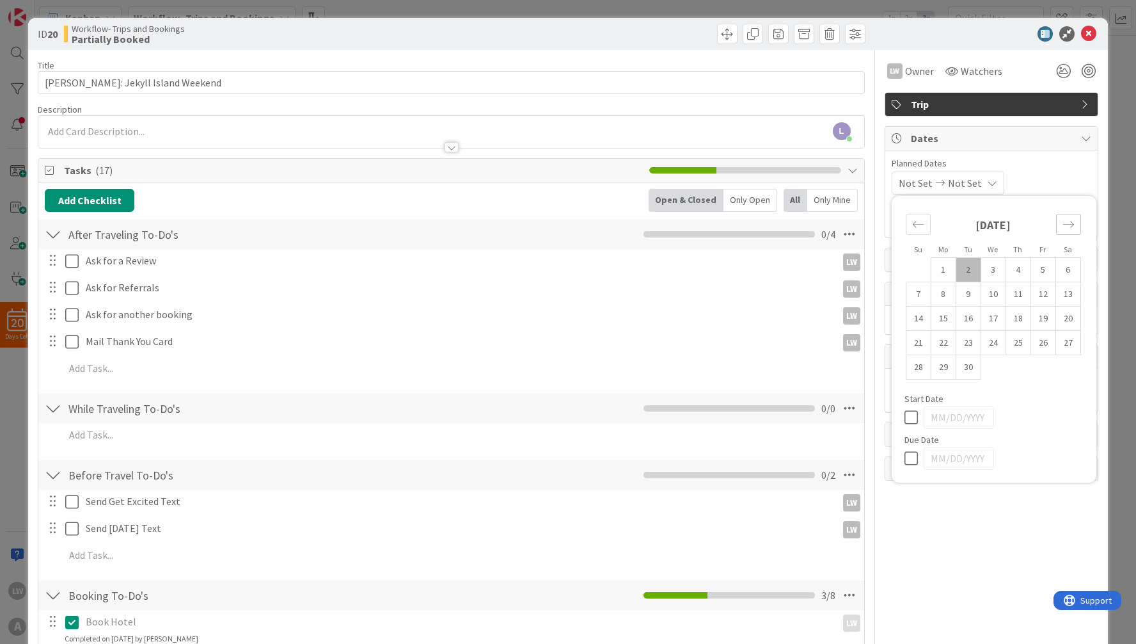
click at [787, 226] on div "Move forward to switch to the next month." at bounding box center [1068, 224] width 25 height 21
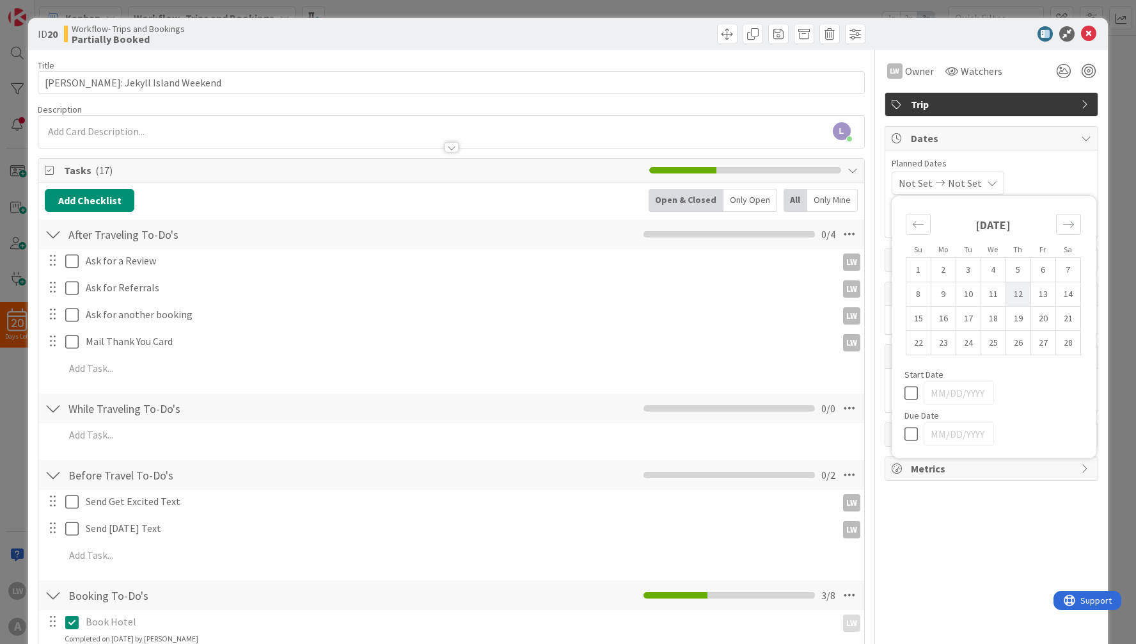
click at [787, 290] on td "12" at bounding box center [1018, 294] width 25 height 24
type input "[DATE]"
click at [787, 288] on td "14" at bounding box center [1068, 294] width 25 height 24
type input "[DATE]"
click at [787, 157] on span "Planned Dates" at bounding box center [992, 163] width 200 height 13
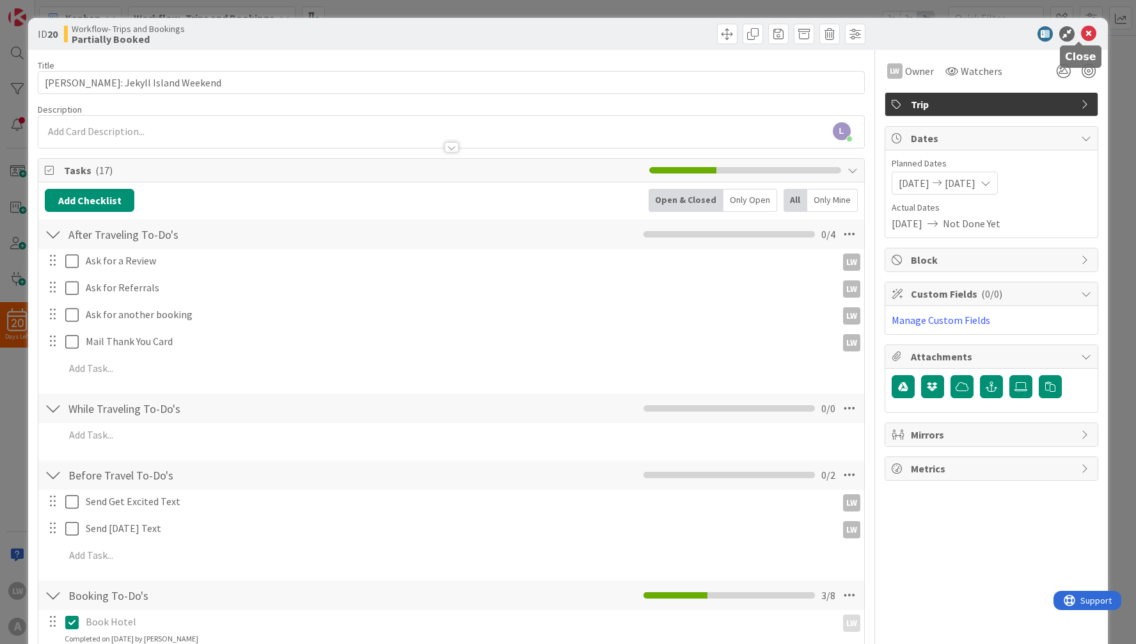
click at [787, 33] on icon at bounding box center [1088, 33] width 15 height 15
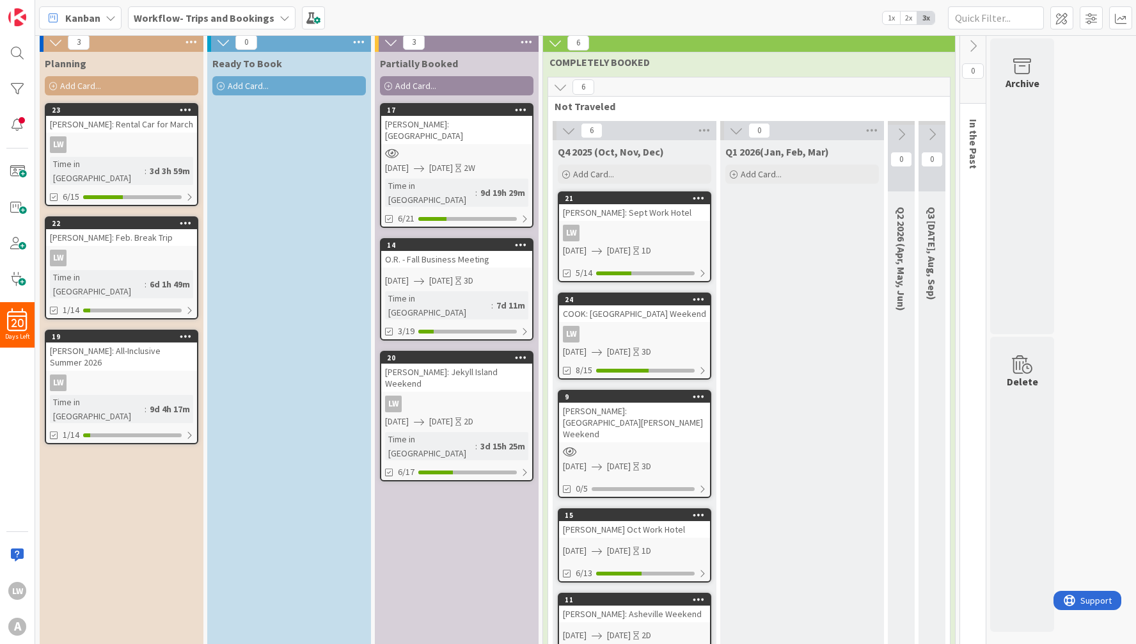
click at [121, 93] on div "Add Card..." at bounding box center [122, 85] width 154 height 19
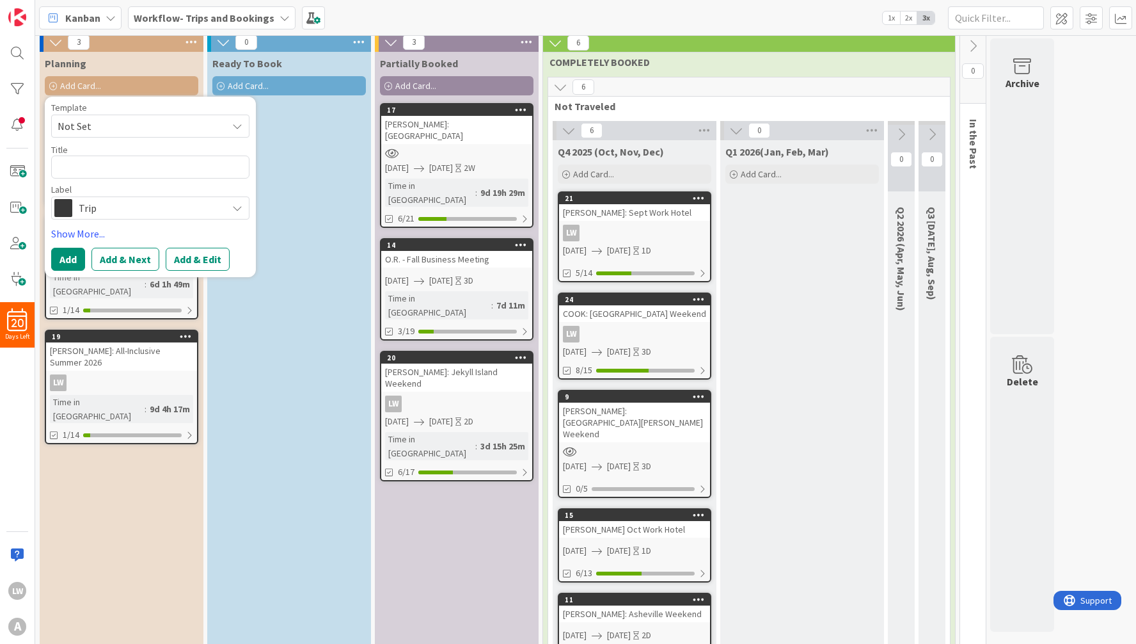
click at [109, 123] on span "Not Set" at bounding box center [138, 126] width 160 height 17
click at [115, 180] on span "My Trip Cards" at bounding box center [160, 181] width 183 height 17
type textarea "x"
type textarea "My Trip Cards"
drag, startPoint x: 118, startPoint y: 167, endPoint x: 41, endPoint y: 164, distance: 77.5
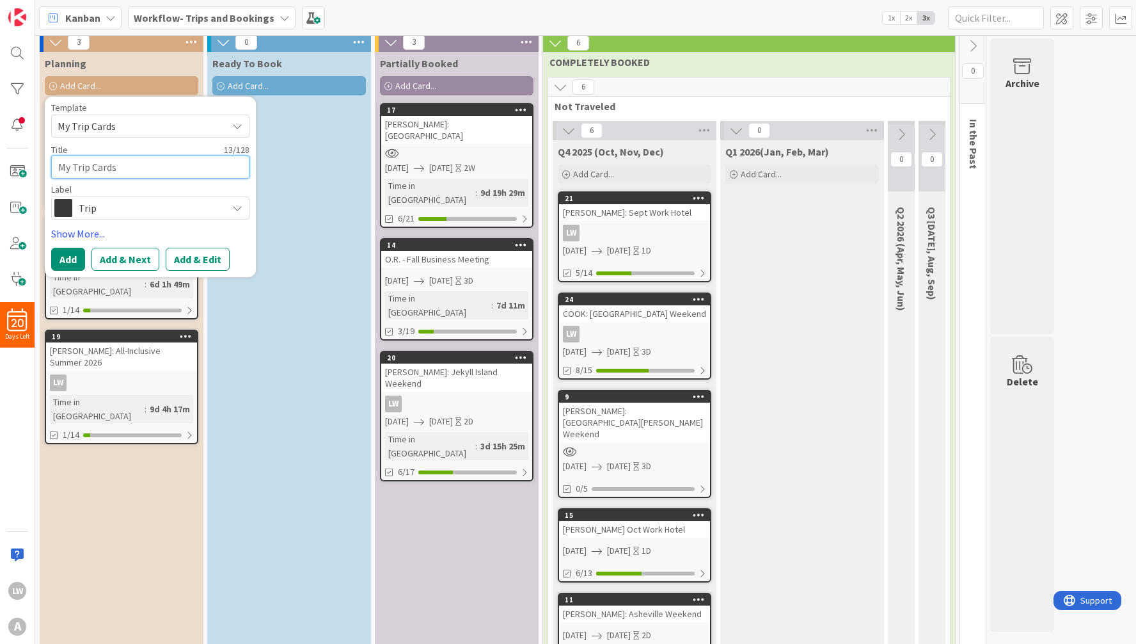
type textarea "x"
type textarea "My Trip Card"
type textarea "x"
type textarea "My Trip Car"
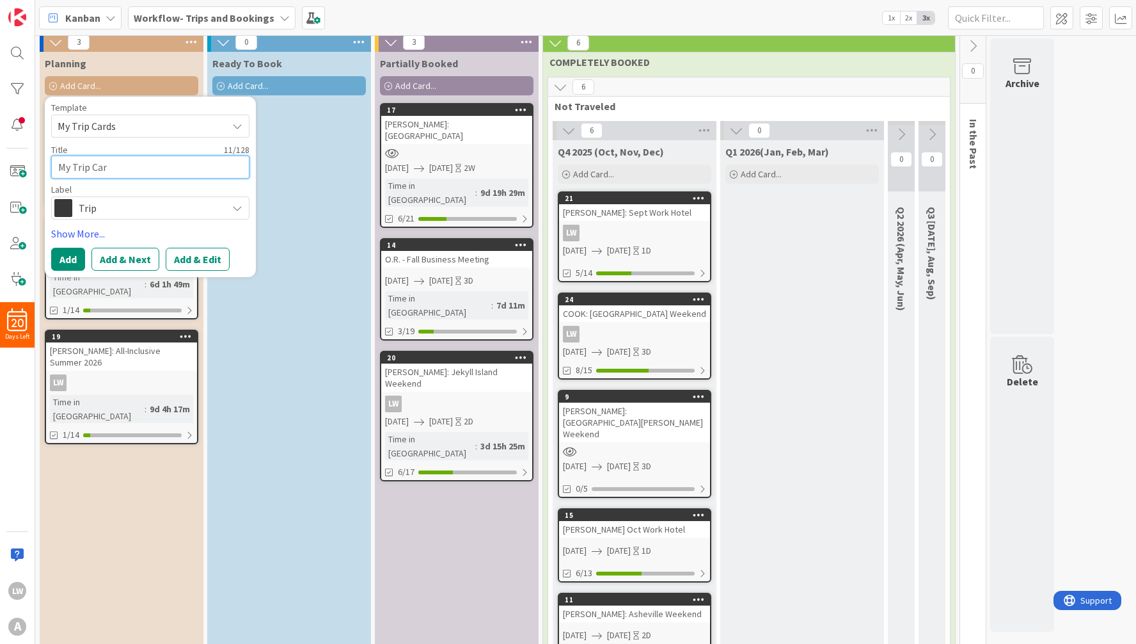
type textarea "x"
type textarea "My Trip Ca"
type textarea "x"
type textarea "My Trip C"
type textarea "x"
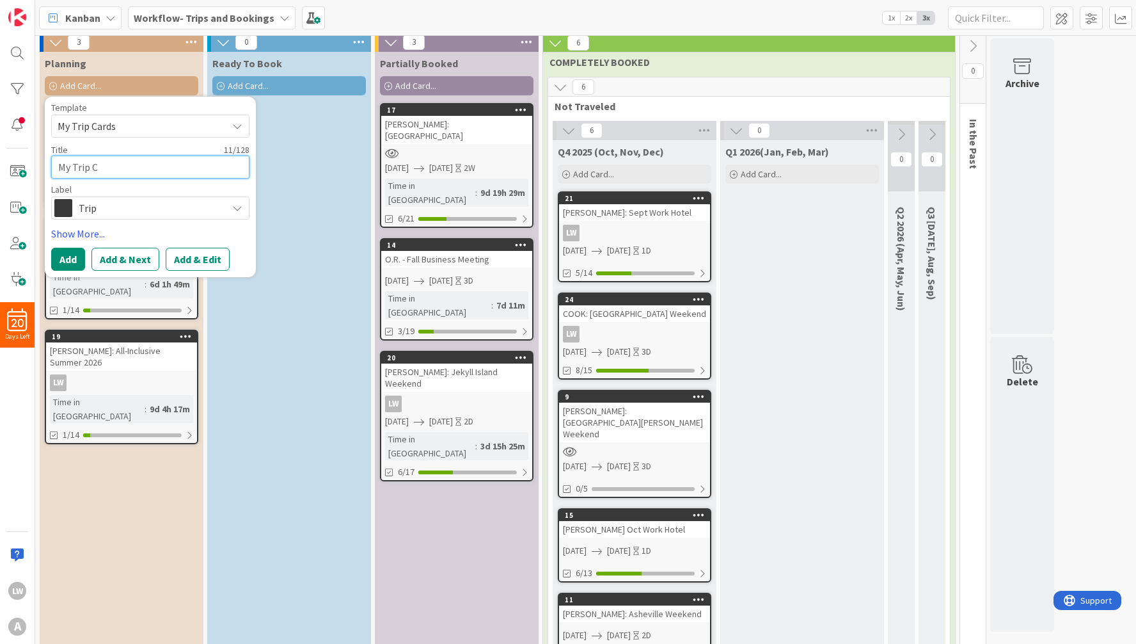
type textarea "My Trip"
type textarea "x"
type textarea "My Trip"
type textarea "x"
type textarea "My Tri"
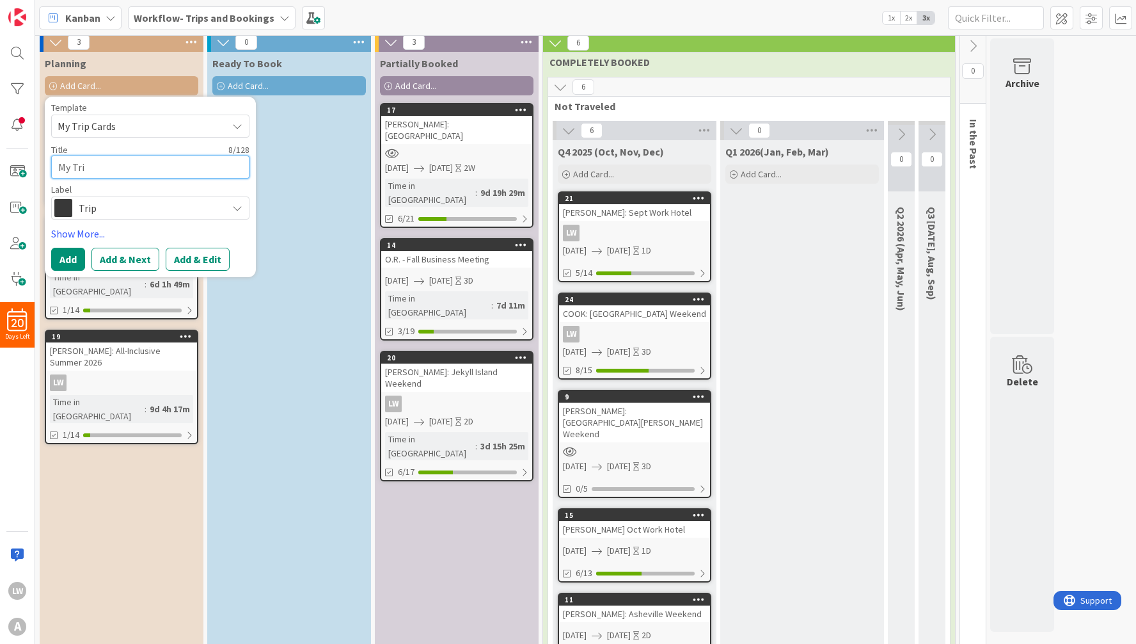
type textarea "x"
type textarea "My Tr"
type textarea "x"
type textarea "My T"
type textarea "x"
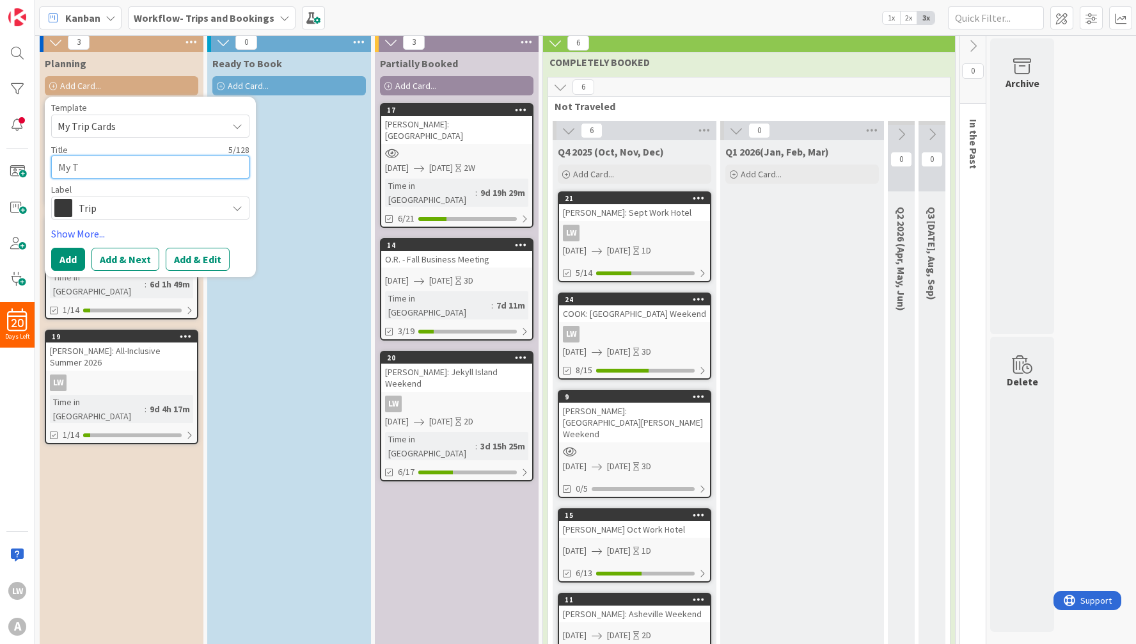
type textarea "My"
type textarea "x"
type textarea "My"
type textarea "x"
type textarea "M"
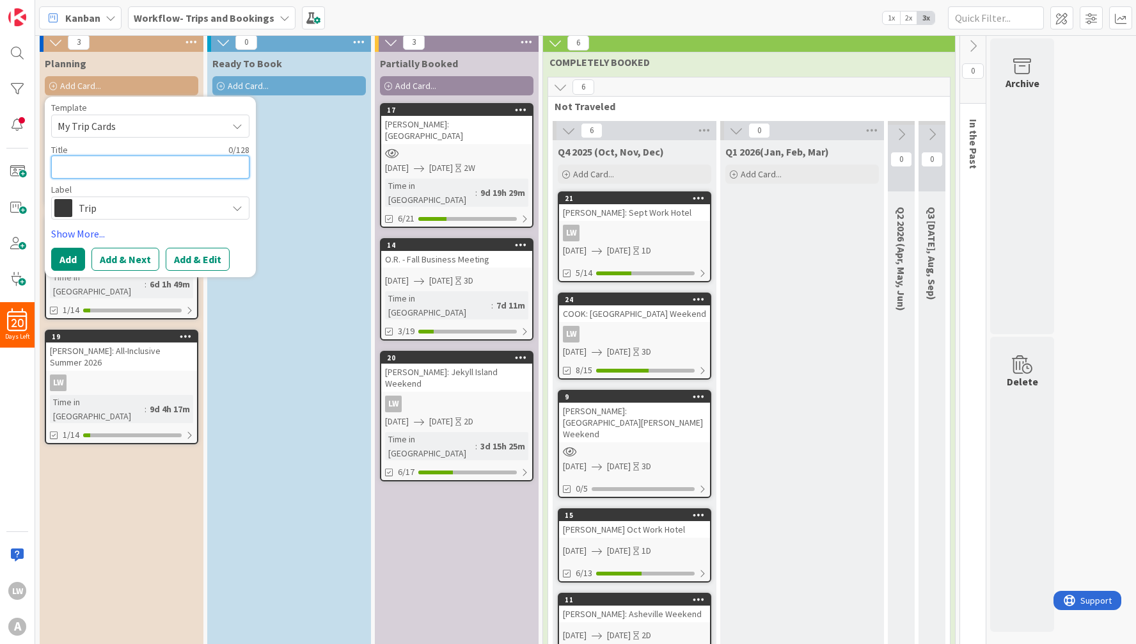
type textarea "x"
type textarea "G"
type textarea "x"
type textarea "GR"
type textarea "x"
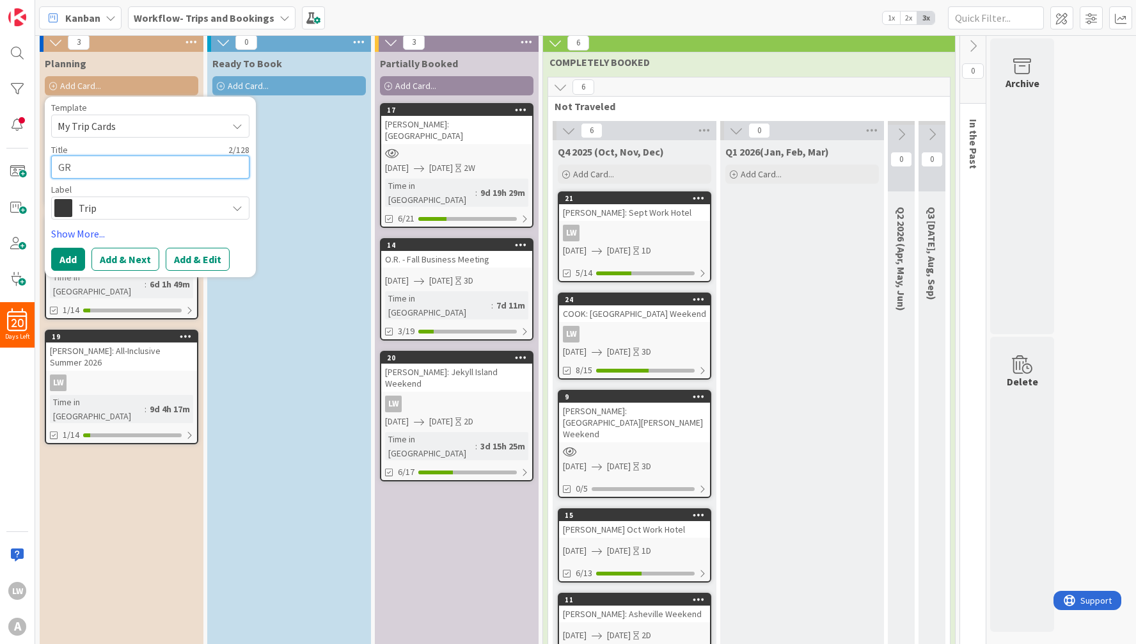
type textarea "GRE"
type textarea "x"
type textarea "GREE"
type textarea "x"
type textarea "GREEN"
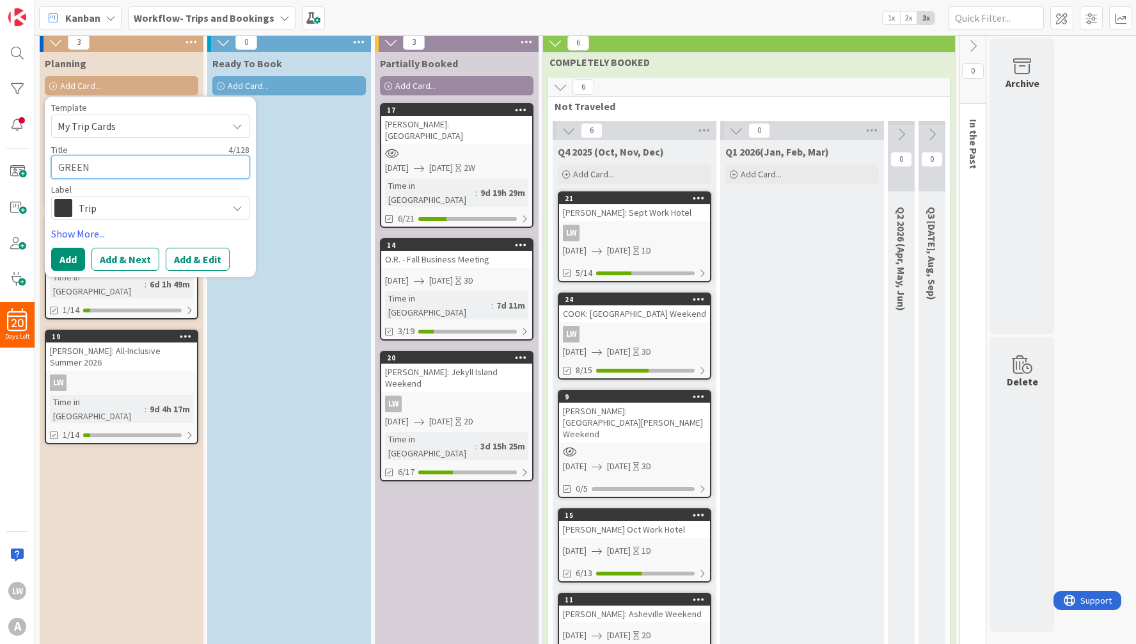
type textarea "x"
type textarea "GREEN:"
type textarea "x"
type textarea "GREEN:"
type textarea "x"
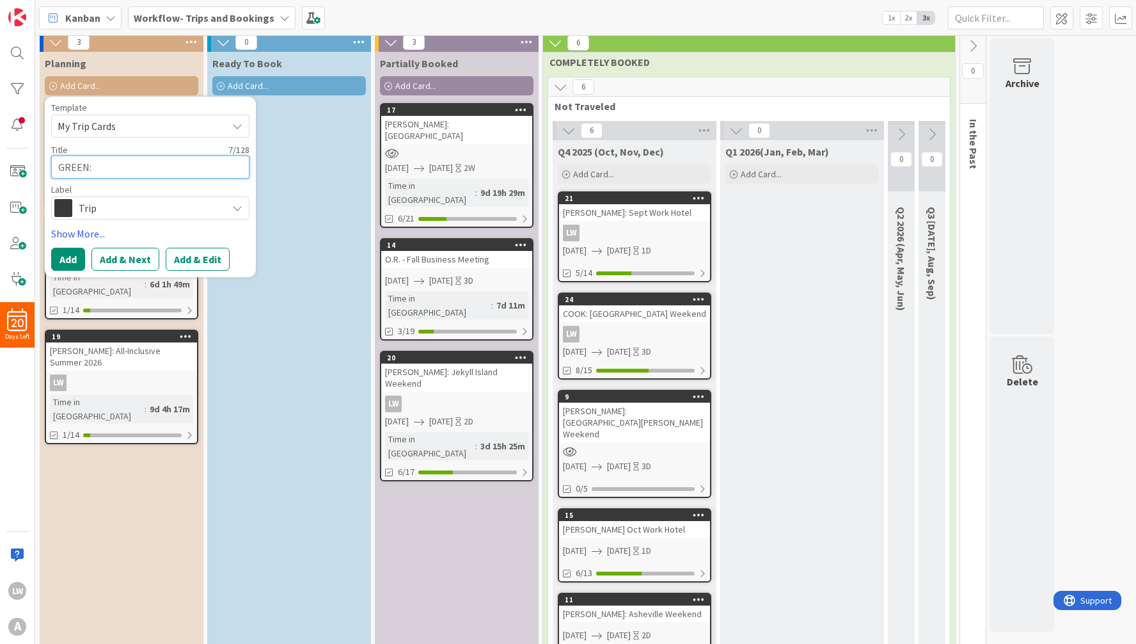
type textarea "GREEN: C"
type textarea "x"
type textarea "GREEN: Cl"
type textarea "x"
type textarea "GREEN: Cla"
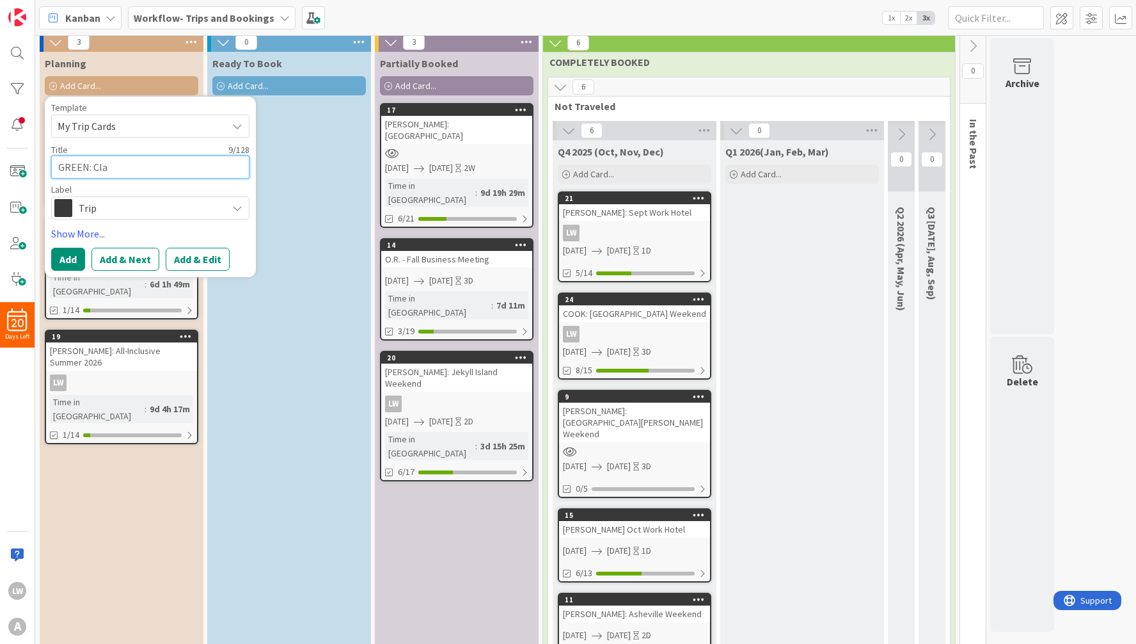
type textarea "x"
type textarea "GREEN: Clay"
type textarea "x"
type textarea "GREEN: [PERSON_NAME]"
type textarea "x"
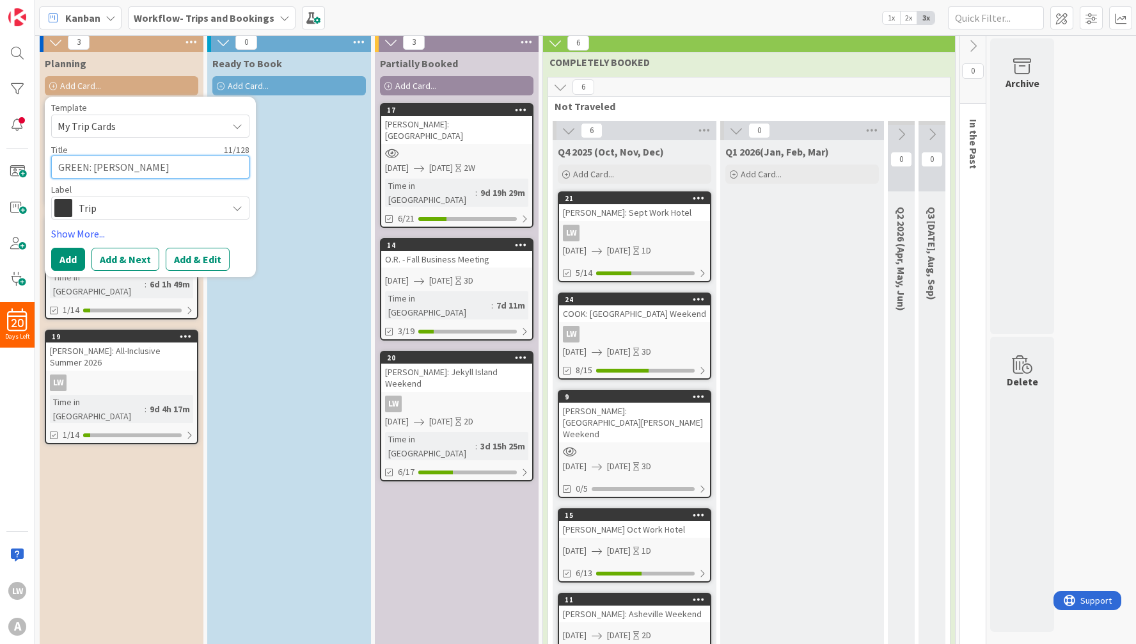
type textarea "GREEN: Clayto"
type textarea "x"
type textarea "GREEN: [PERSON_NAME]"
type textarea "x"
type textarea "GREEN: [PERSON_NAME]"
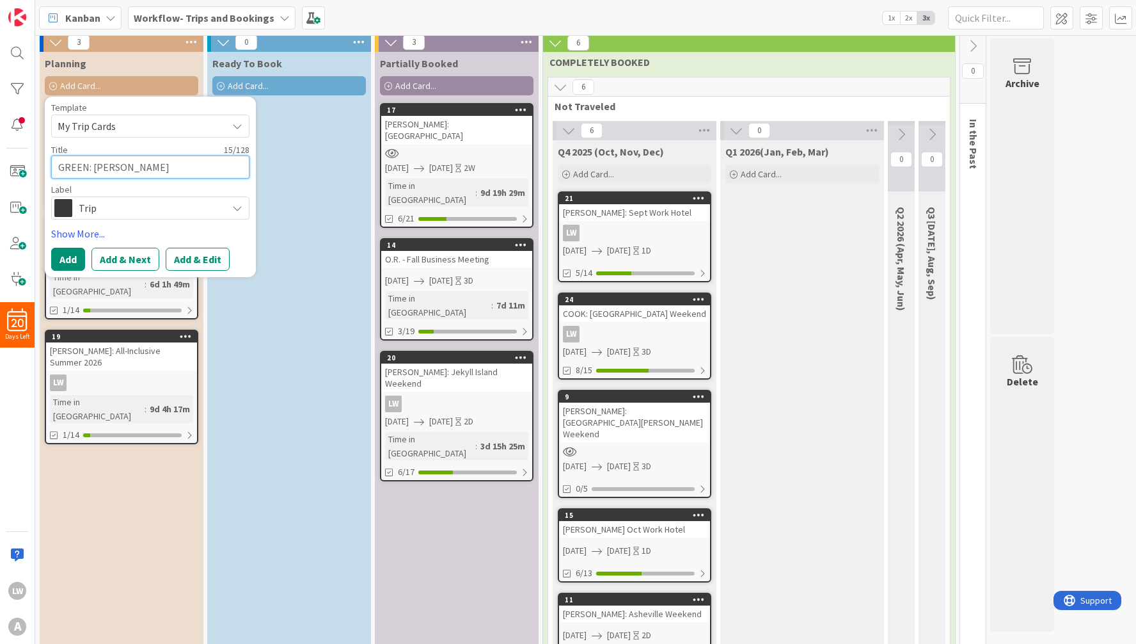
type textarea "x"
type textarea "GREEN: [PERSON_NAME]"
type textarea "x"
type textarea "GREEN: Clayton Ca"
type textarea "x"
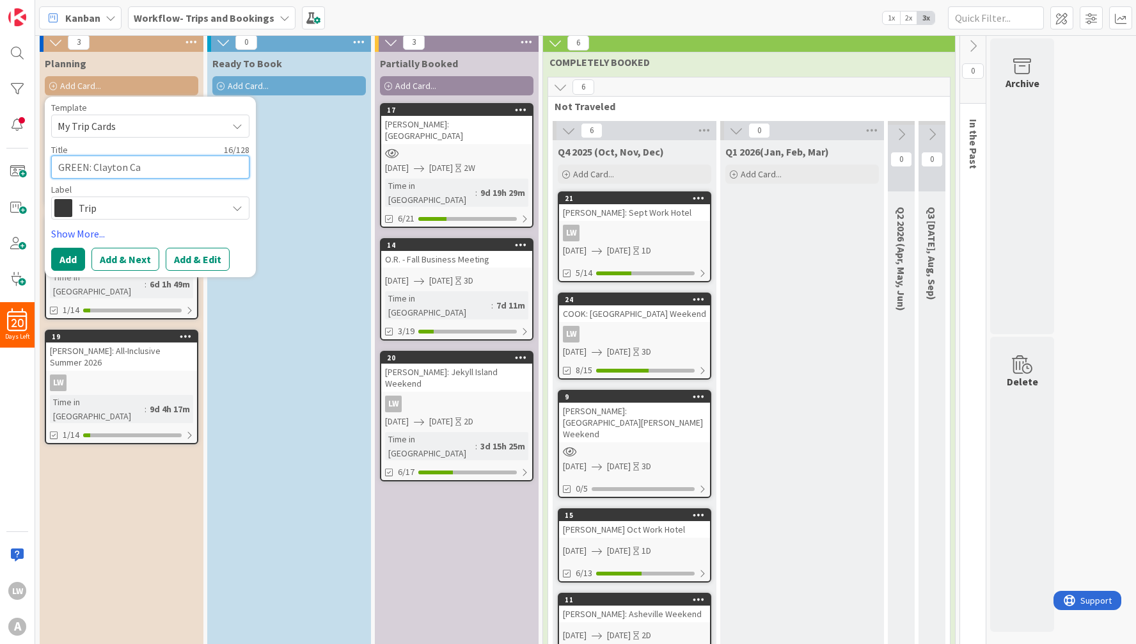
type textarea "GREEN: [PERSON_NAME] Cab"
type textarea "x"
type textarea "GREEN: [PERSON_NAME]"
type textarea "x"
type textarea "GREEN: [PERSON_NAME]"
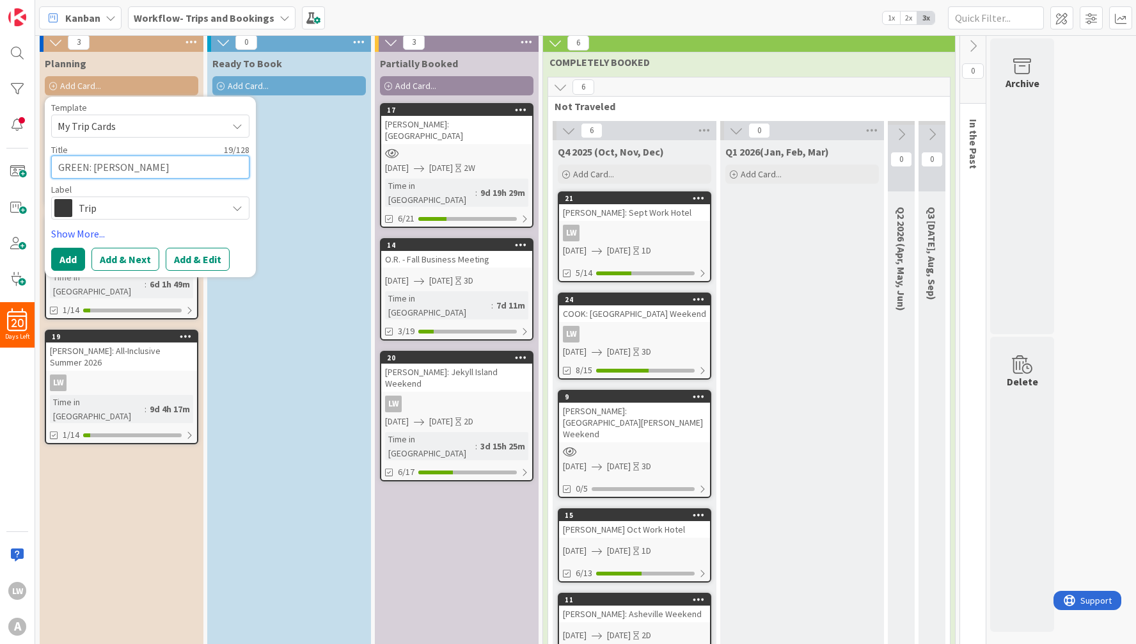
type textarea "x"
type textarea "GREEN: [PERSON_NAME]"
type textarea "x"
type textarea "GREEN: [PERSON_NAME] We"
type textarea "x"
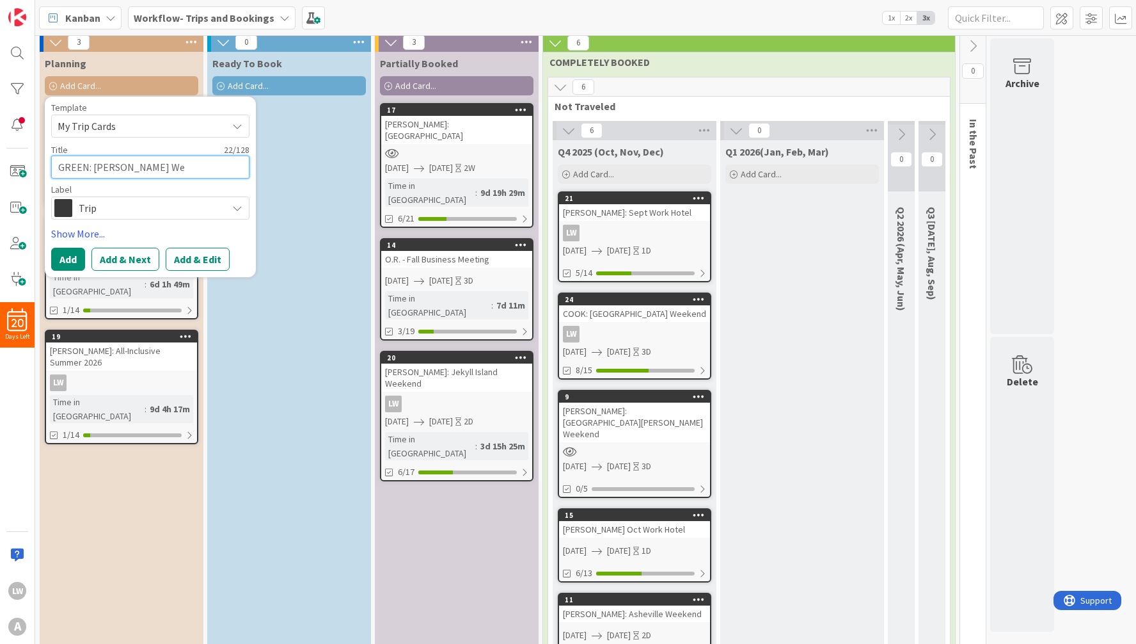
type textarea "GREEN: [PERSON_NAME]"
type textarea "x"
type textarea "GREEN: [PERSON_NAME] Week"
type textarea "x"
type textarea "GREEN: [PERSON_NAME]"
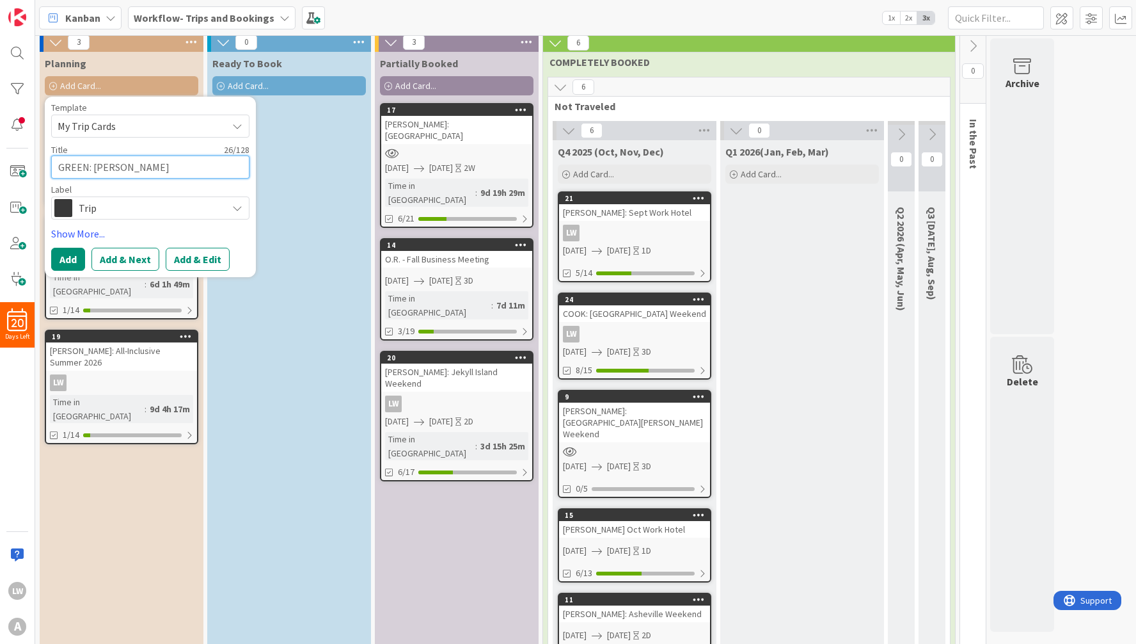
type textarea "x"
type textarea "GREEN: [PERSON_NAME]"
type textarea "x"
type textarea "GREEN: [PERSON_NAME] Weekend"
click at [194, 262] on button "Add & Edit" at bounding box center [198, 259] width 64 height 23
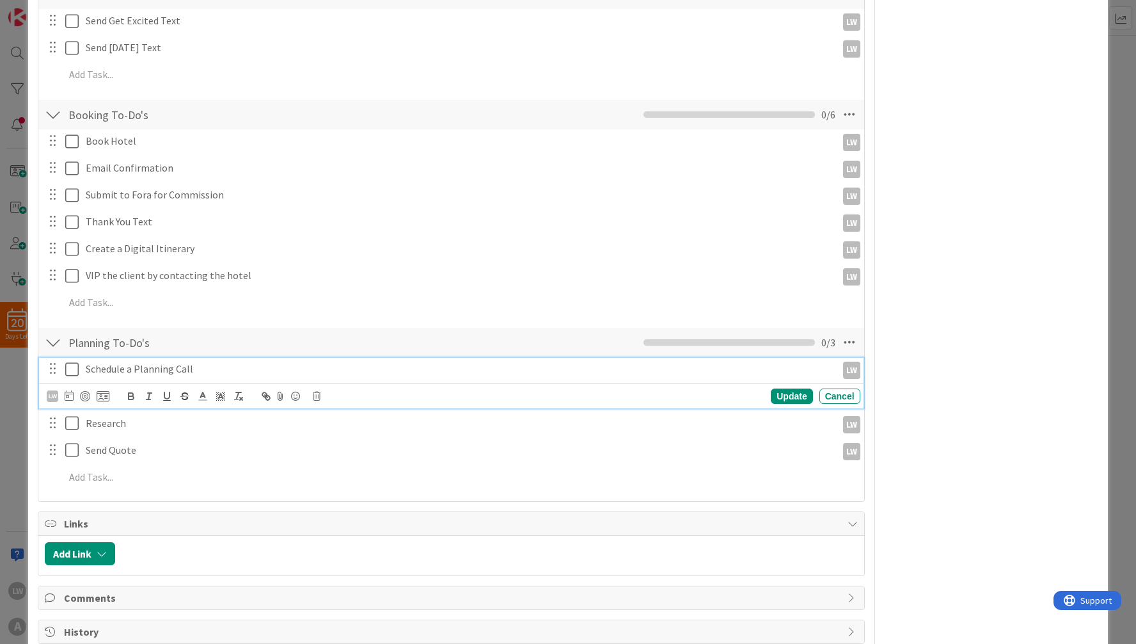
click at [73, 369] on icon at bounding box center [74, 368] width 19 height 15
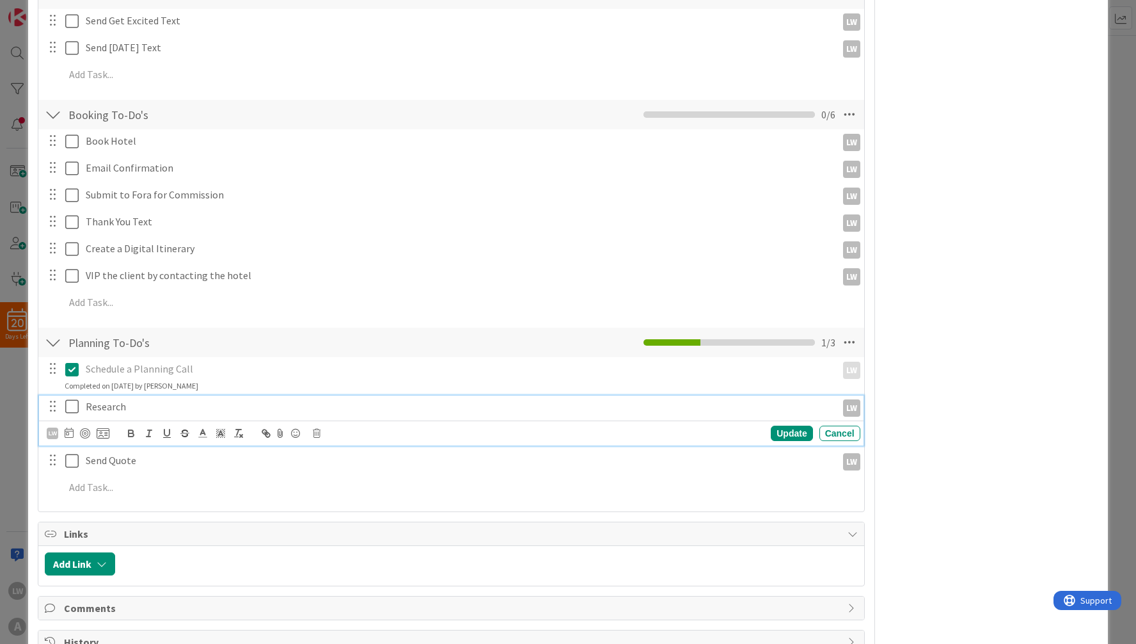
click at [72, 404] on icon at bounding box center [74, 406] width 19 height 15
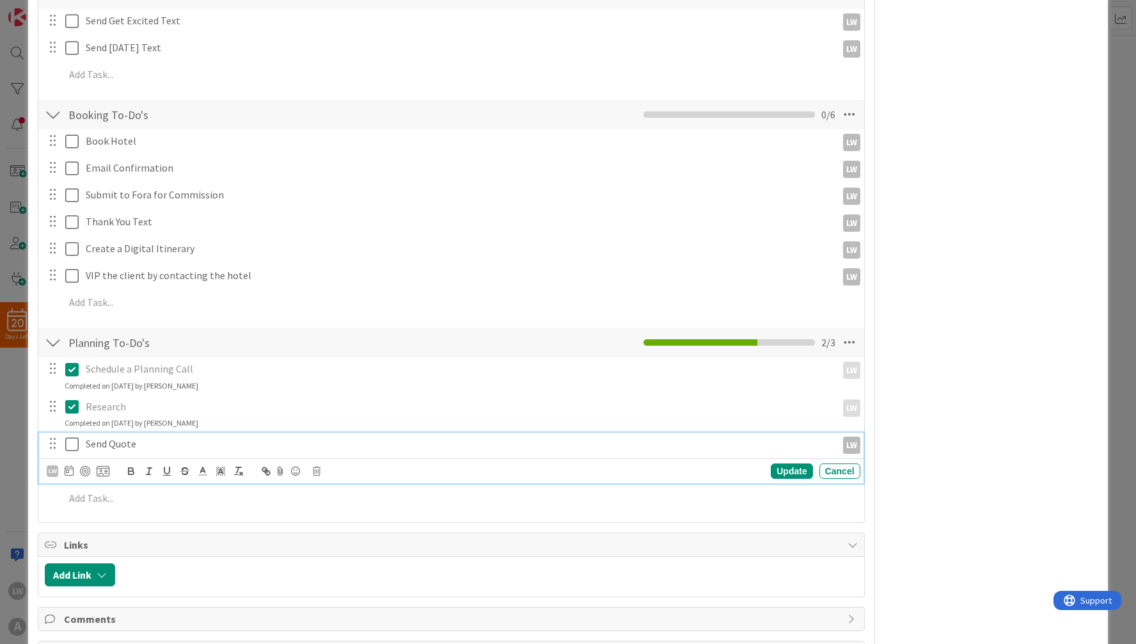
click at [71, 443] on icon at bounding box center [74, 443] width 19 height 15
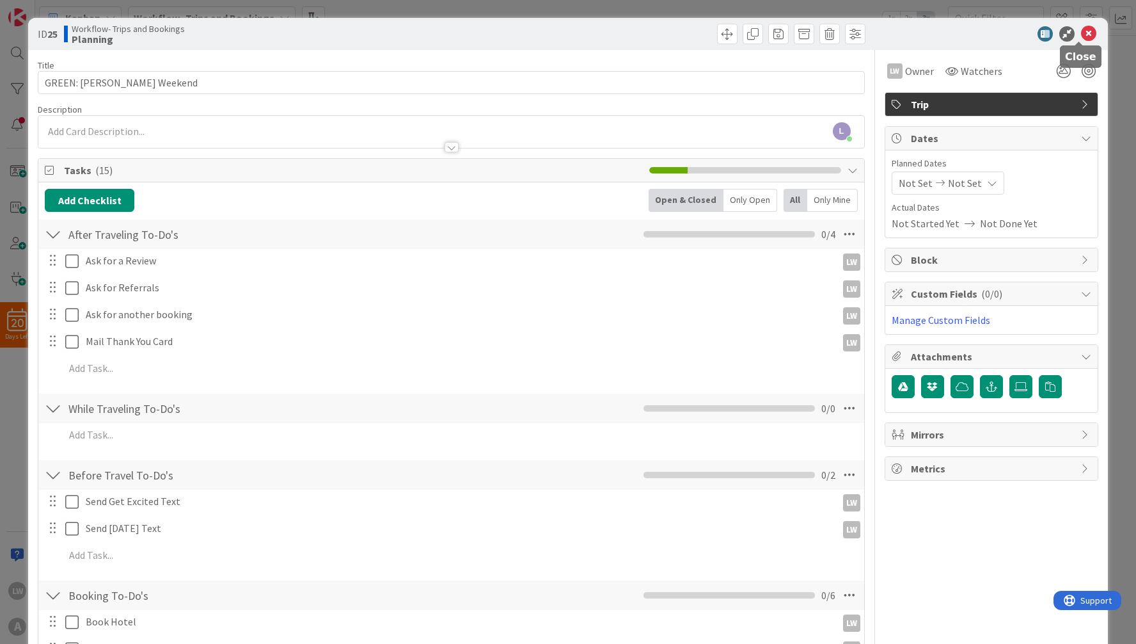
click at [787, 33] on icon at bounding box center [1088, 33] width 15 height 15
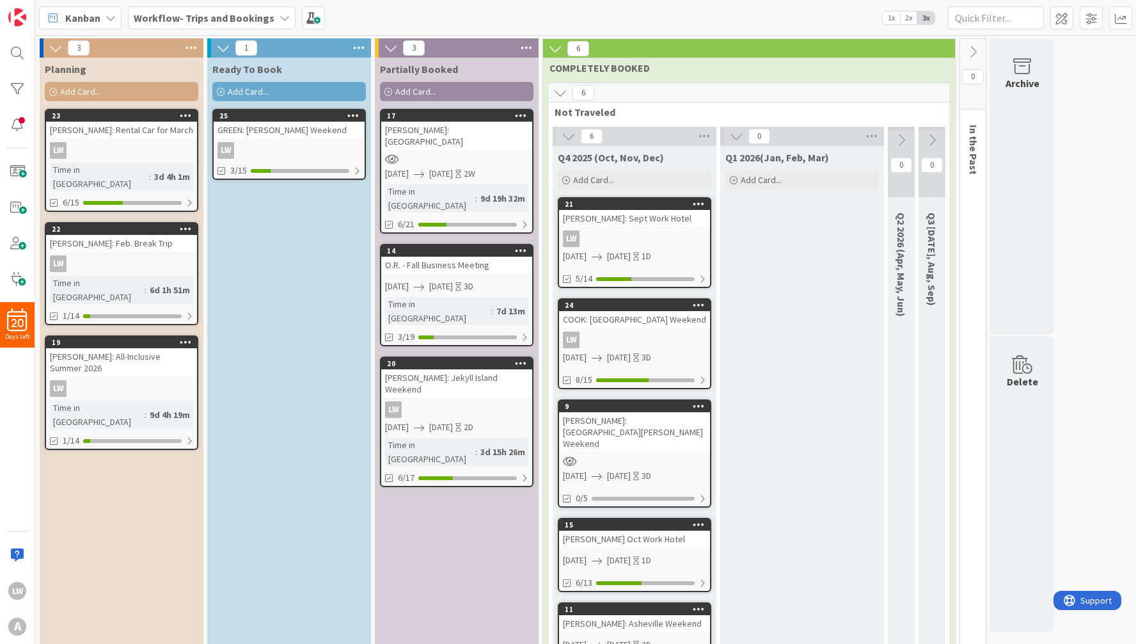
drag, startPoint x: 111, startPoint y: 108, endPoint x: 456, endPoint y: 0, distance: 362.0
